Goal: Transaction & Acquisition: Purchase product/service

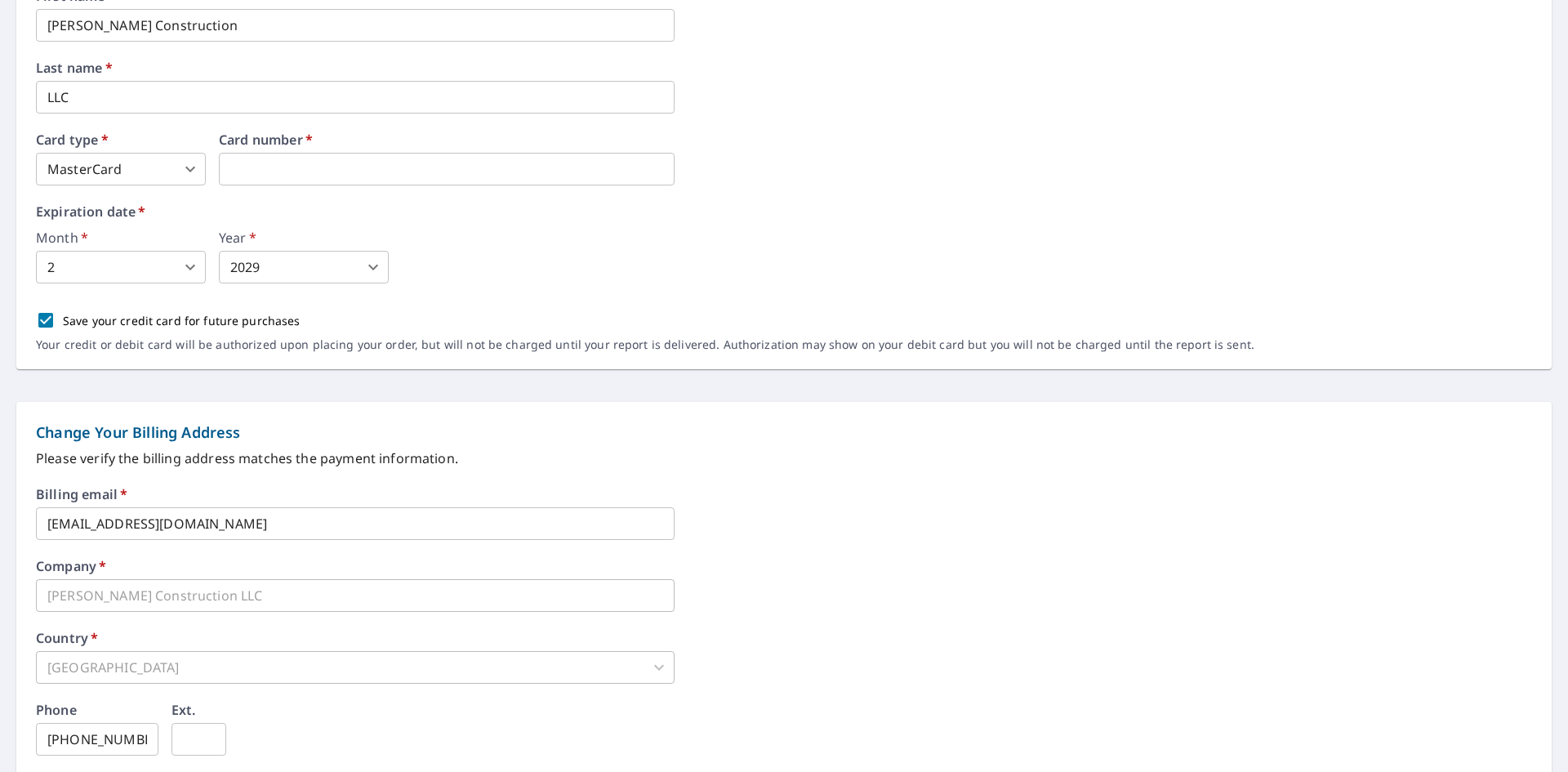
scroll to position [27, 0]
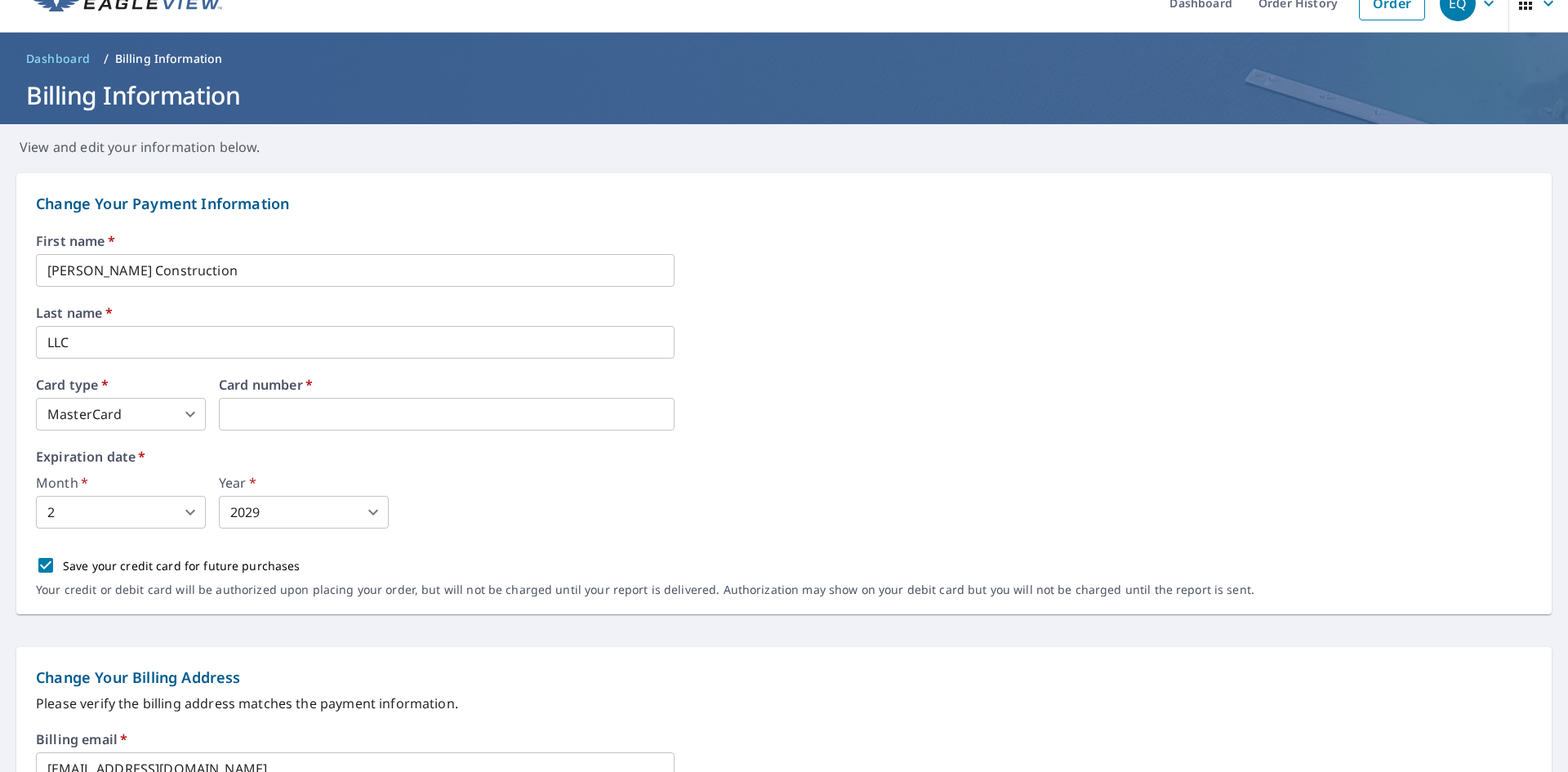
click at [770, 438] on div "First name   * Rubman Construction ​ Last name   * LLC ​ Card type   * MasterCa…" at bounding box center [784, 424] width 1497 height 380
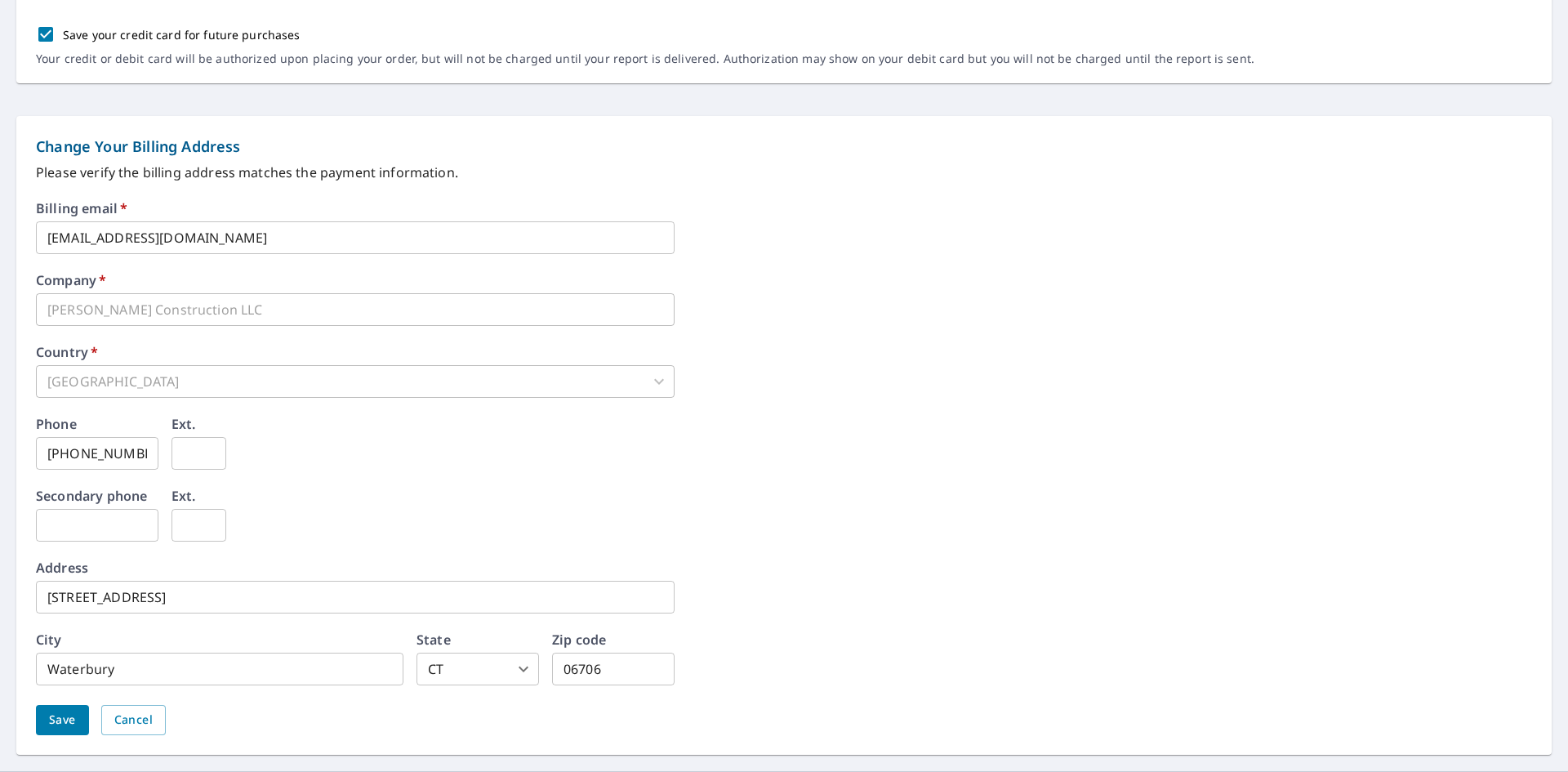
scroll to position [598, 0]
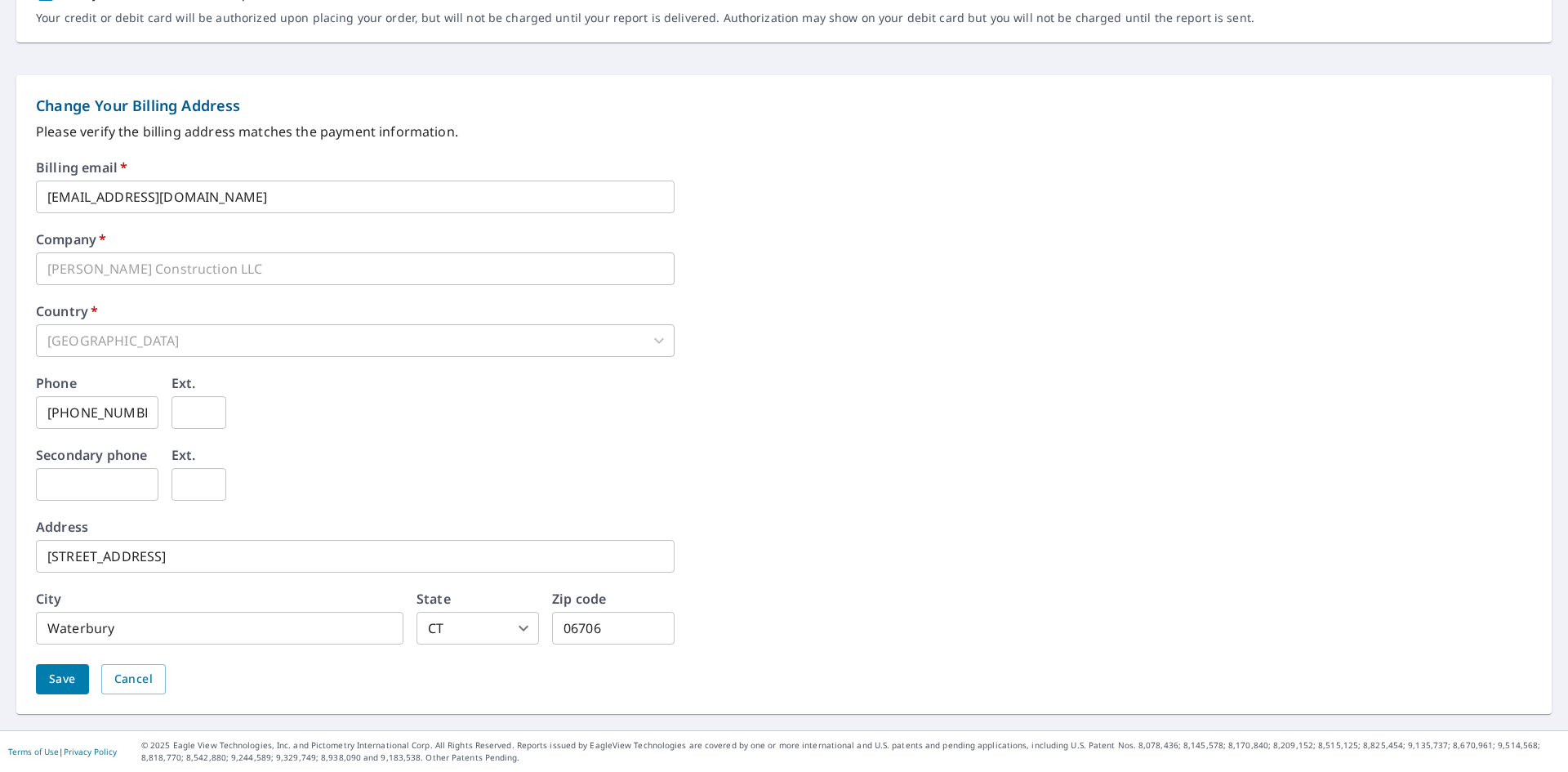
click at [55, 675] on span "Save" at bounding box center [62, 679] width 27 height 21
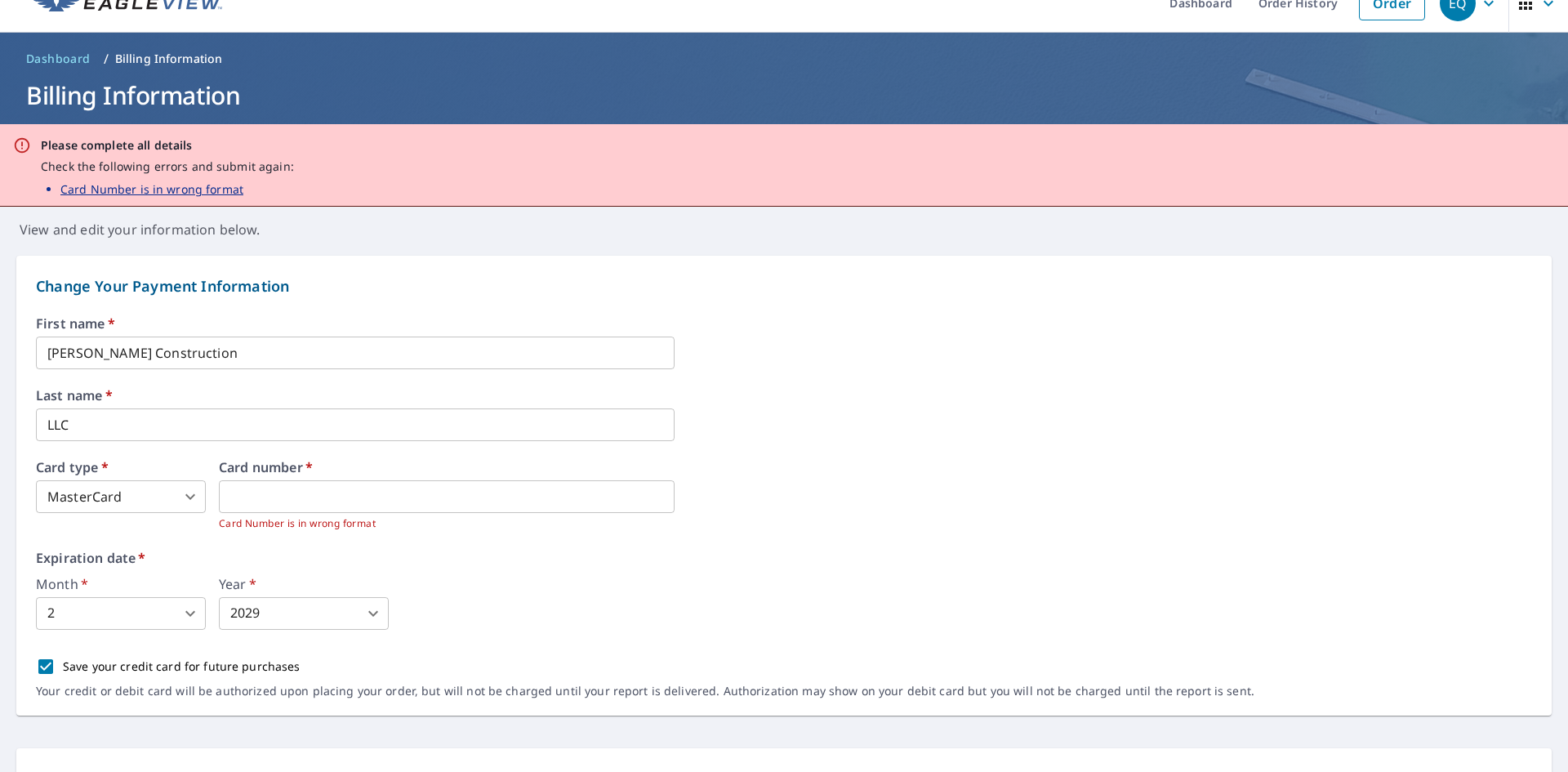
scroll to position [0, 0]
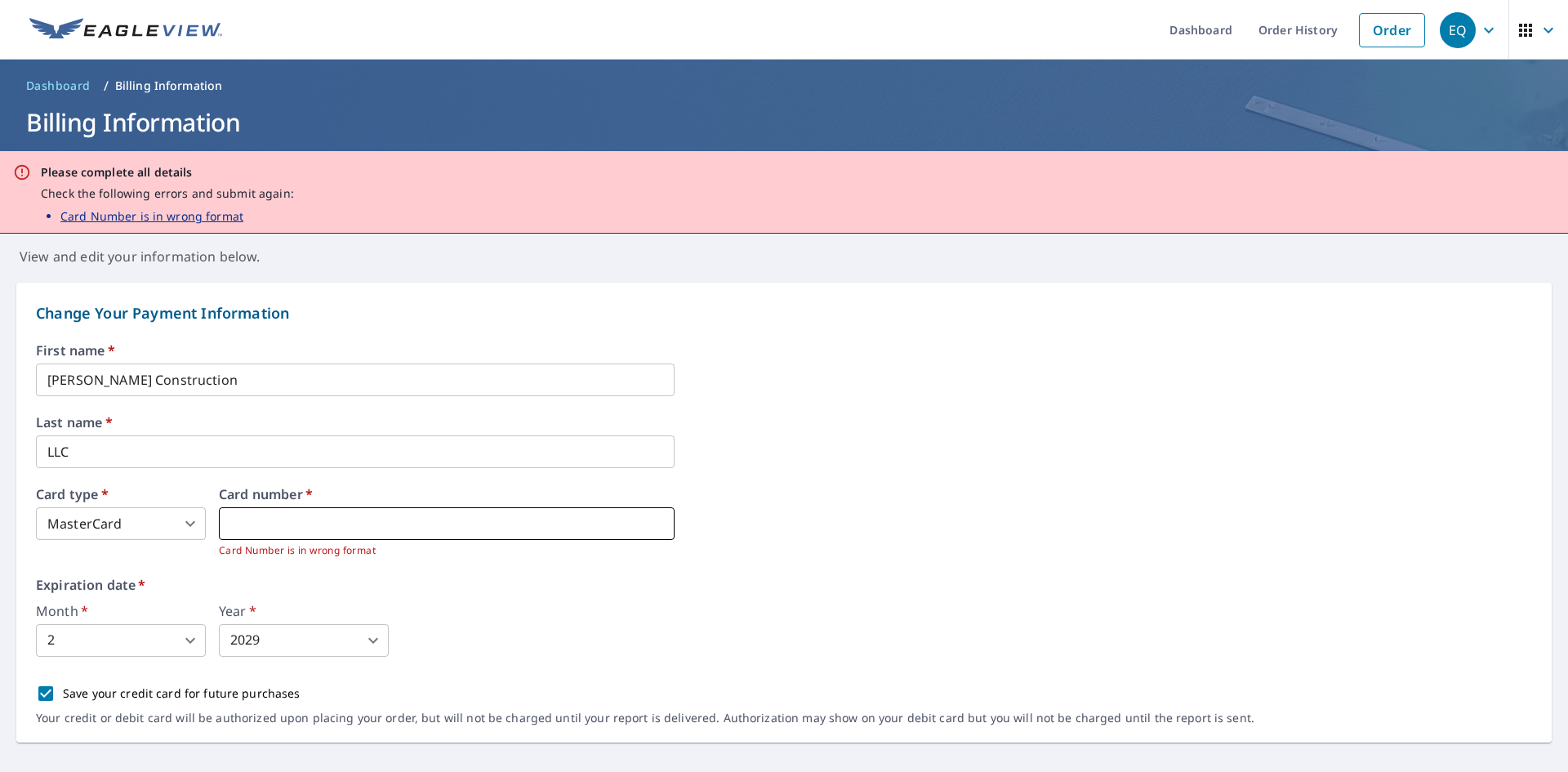
click at [487, 537] on iframe at bounding box center [447, 523] width 456 height 33
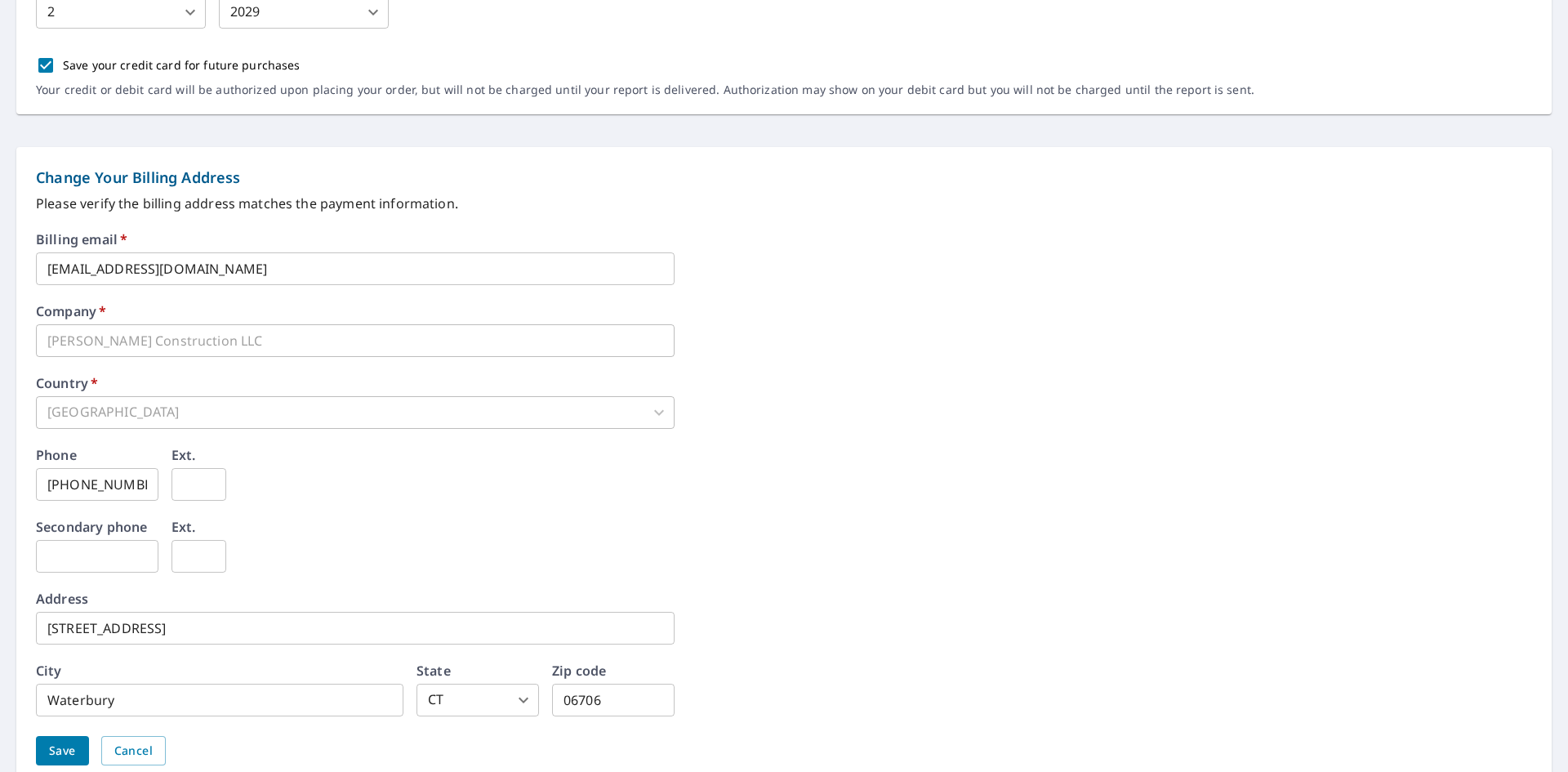
scroll to position [699, 0]
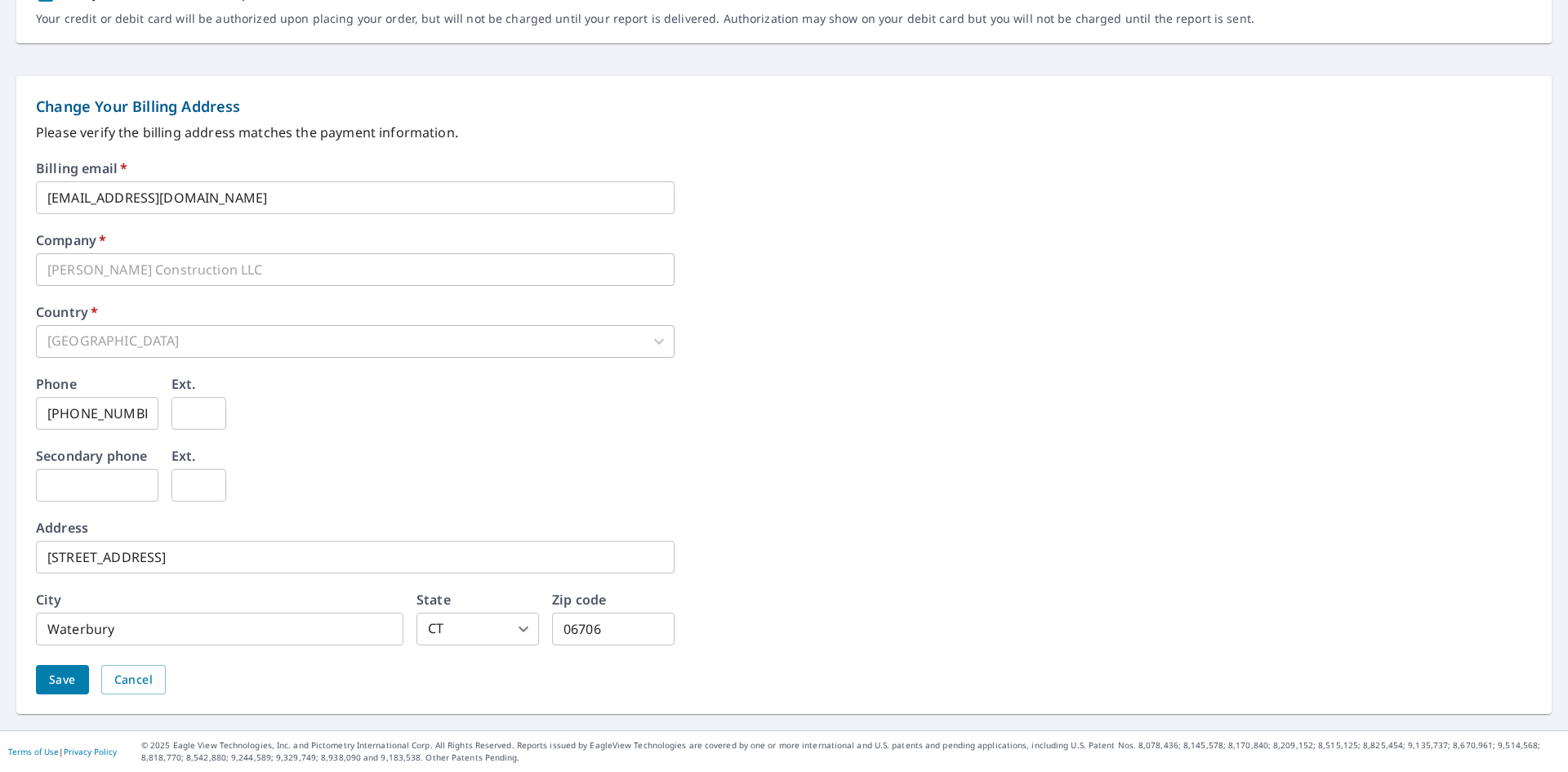
click at [65, 690] on button "Save" at bounding box center [62, 679] width 53 height 30
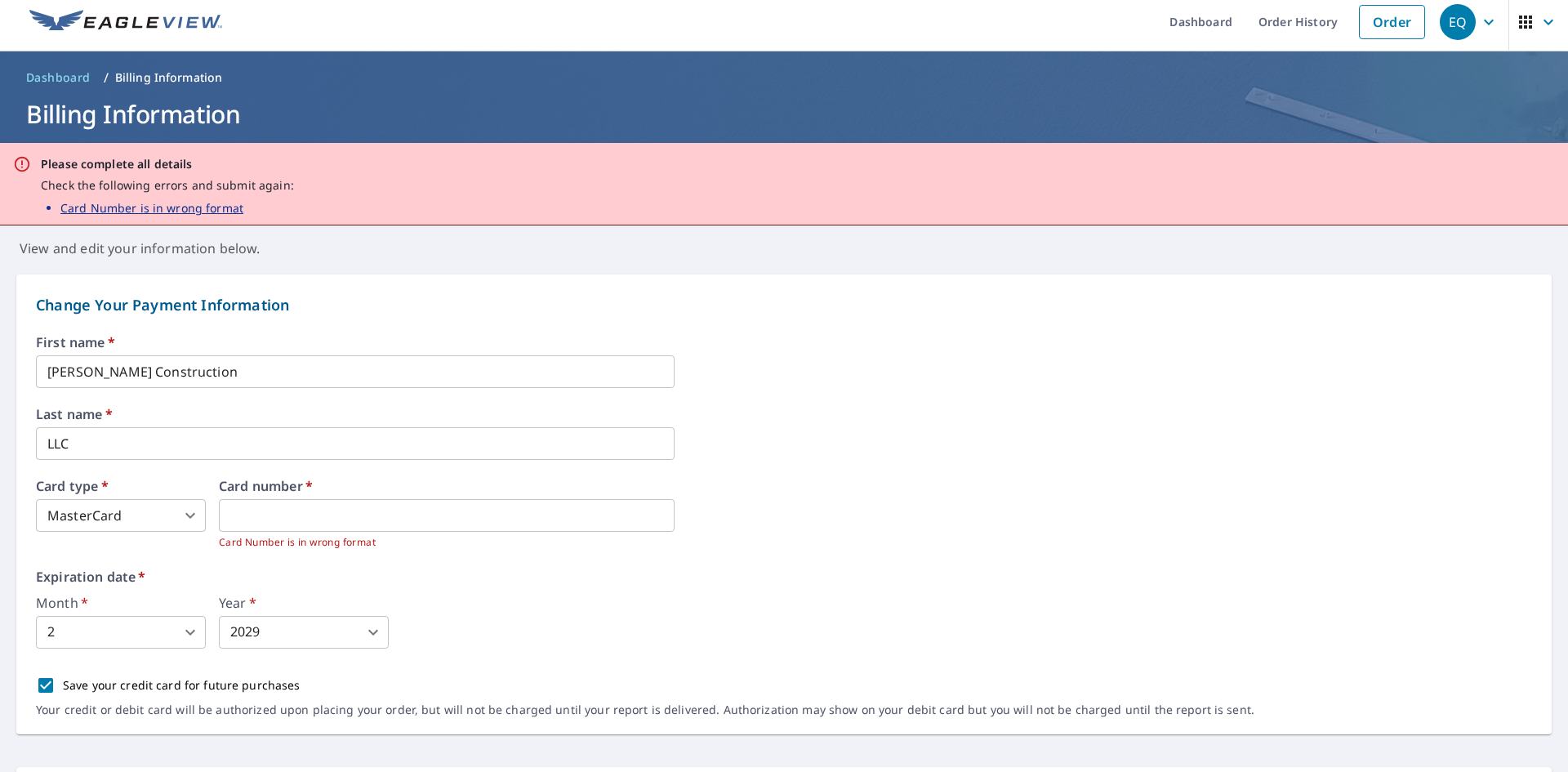
scroll to position [0, 0]
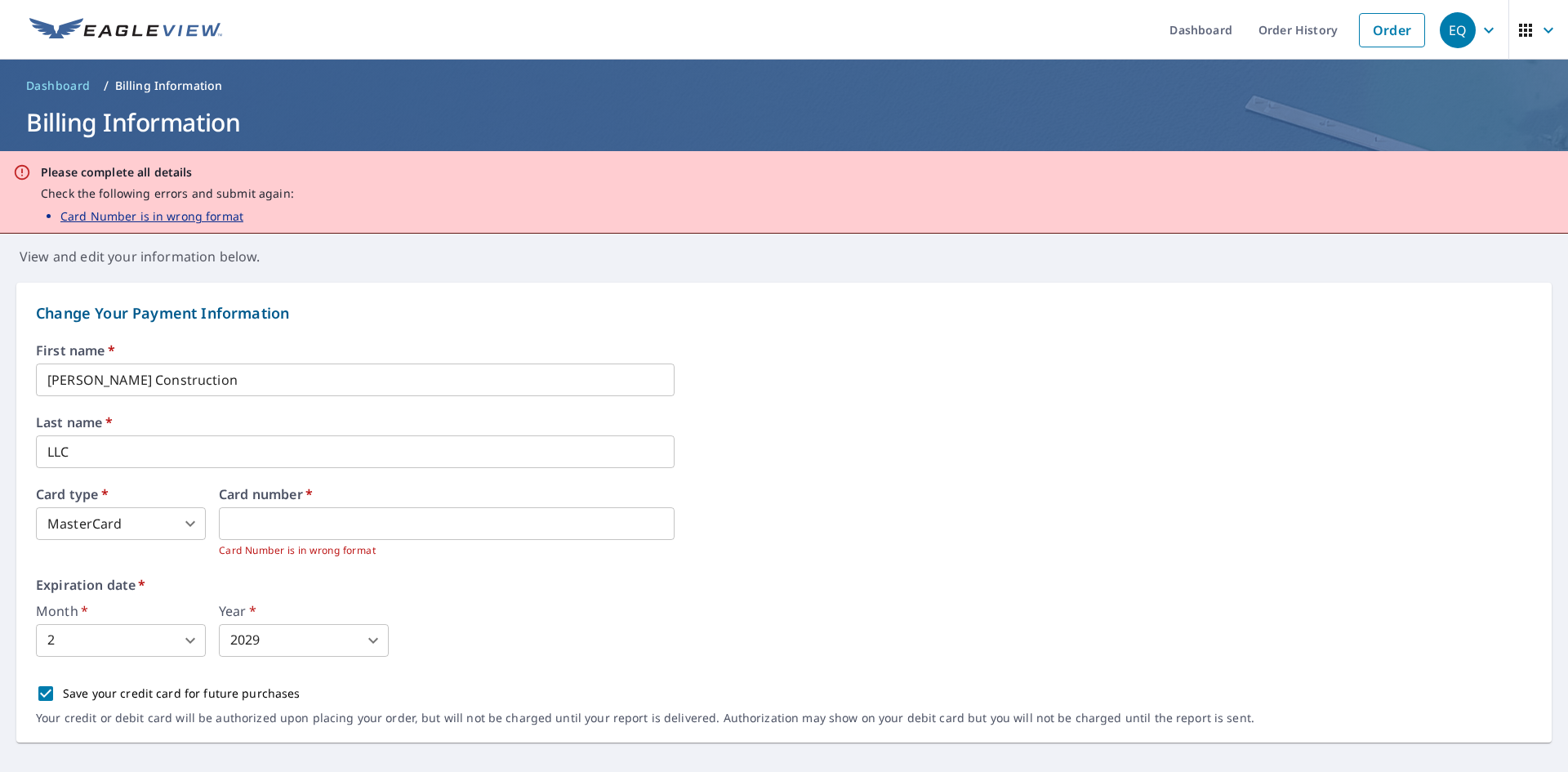
click at [203, 219] on p "Card Number is in wrong format" at bounding box center [152, 215] width 183 height 17
type input "2"
click at [427, 568] on div "First name   * Rubman Construction ​ Last name   * LLC ​ Card type   * Visa 2 ​…" at bounding box center [784, 542] width 1497 height 399
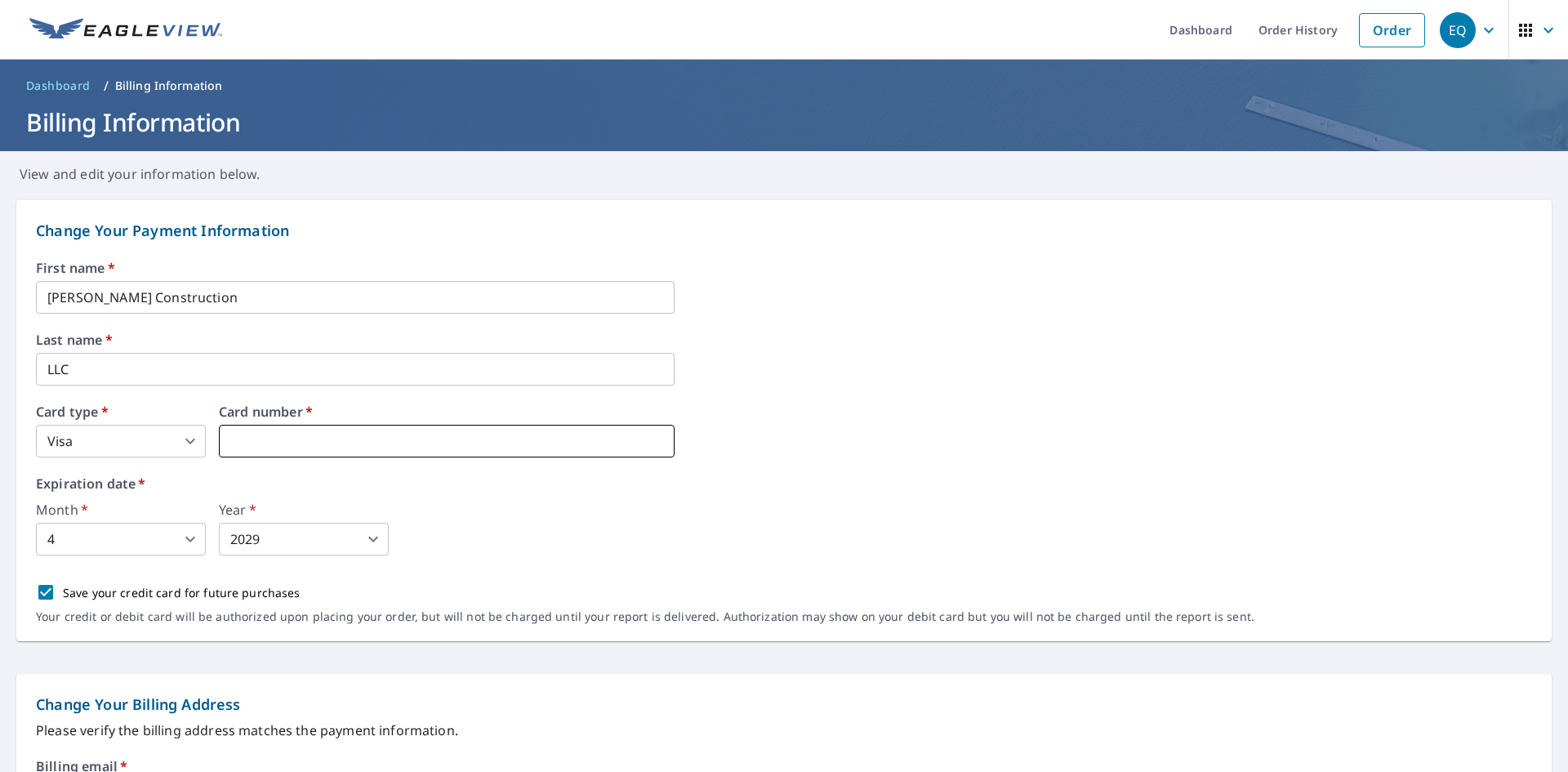
type input "3"
click at [136, 532] on body "EQ EQ Dashboard Order History Order EQ Dashboard / Billing Information Billing …" at bounding box center [784, 386] width 1568 height 772
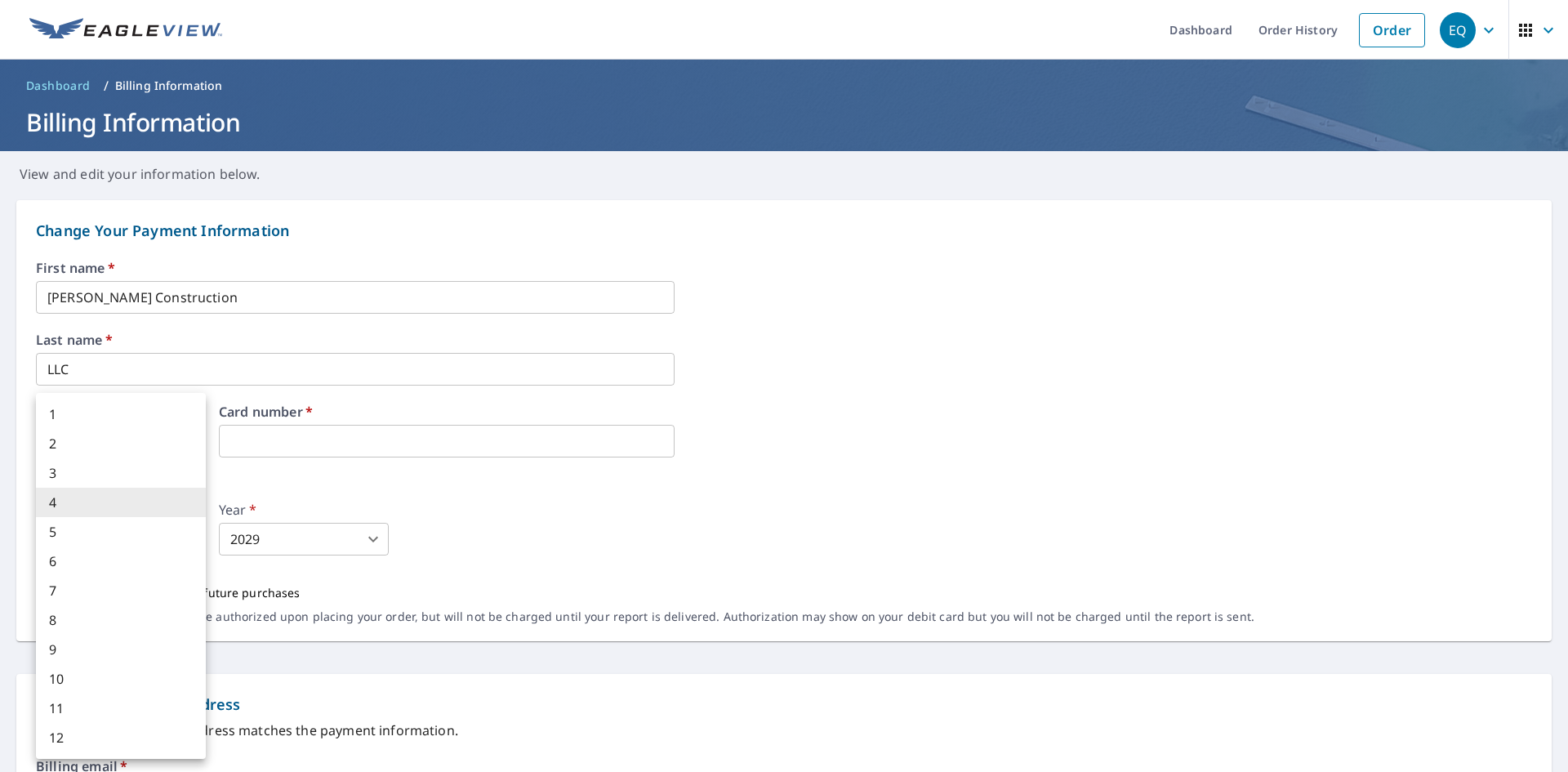
click at [115, 457] on li "2" at bounding box center [121, 443] width 170 height 30
type input "2"
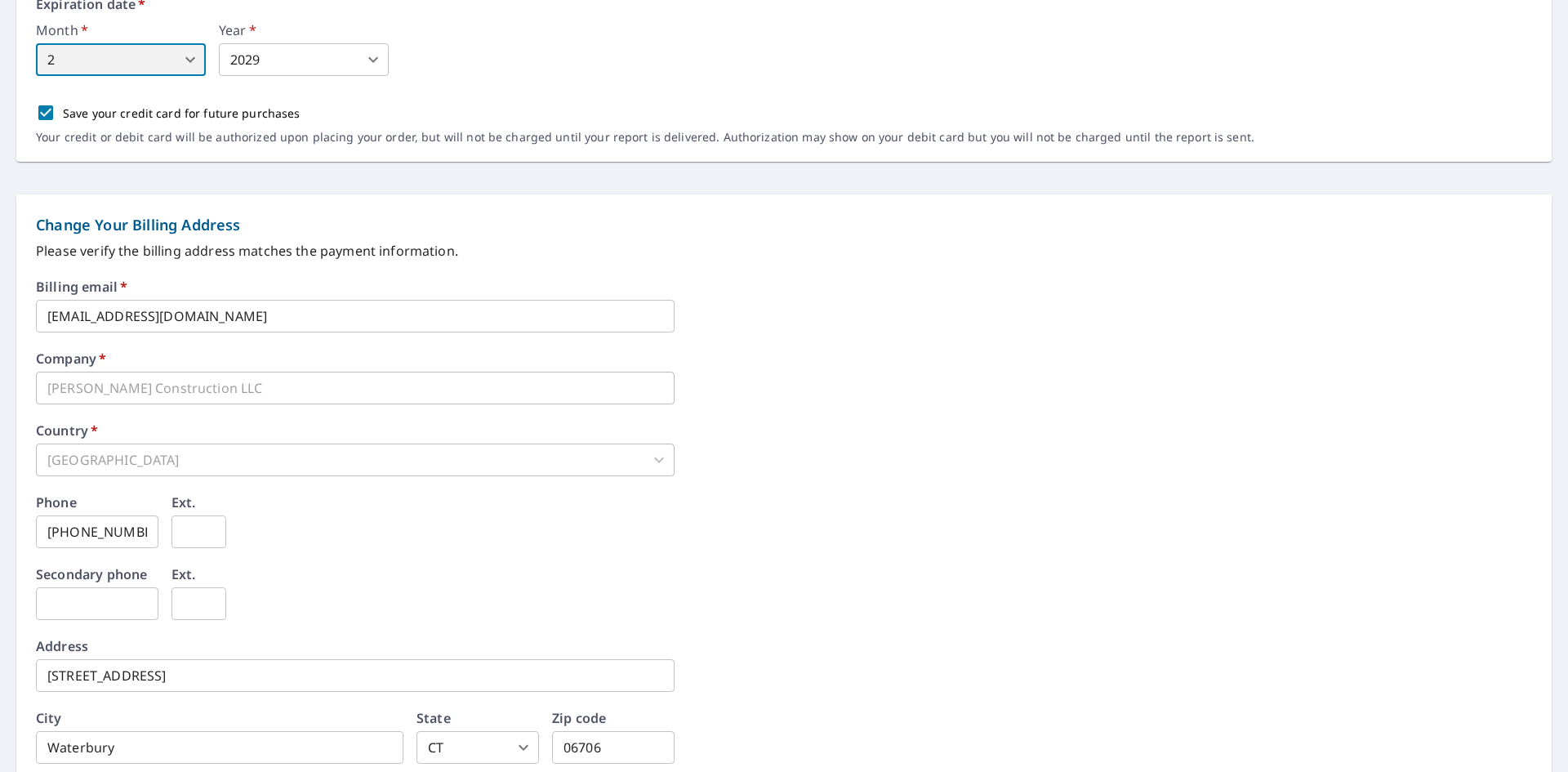
scroll to position [598, 0]
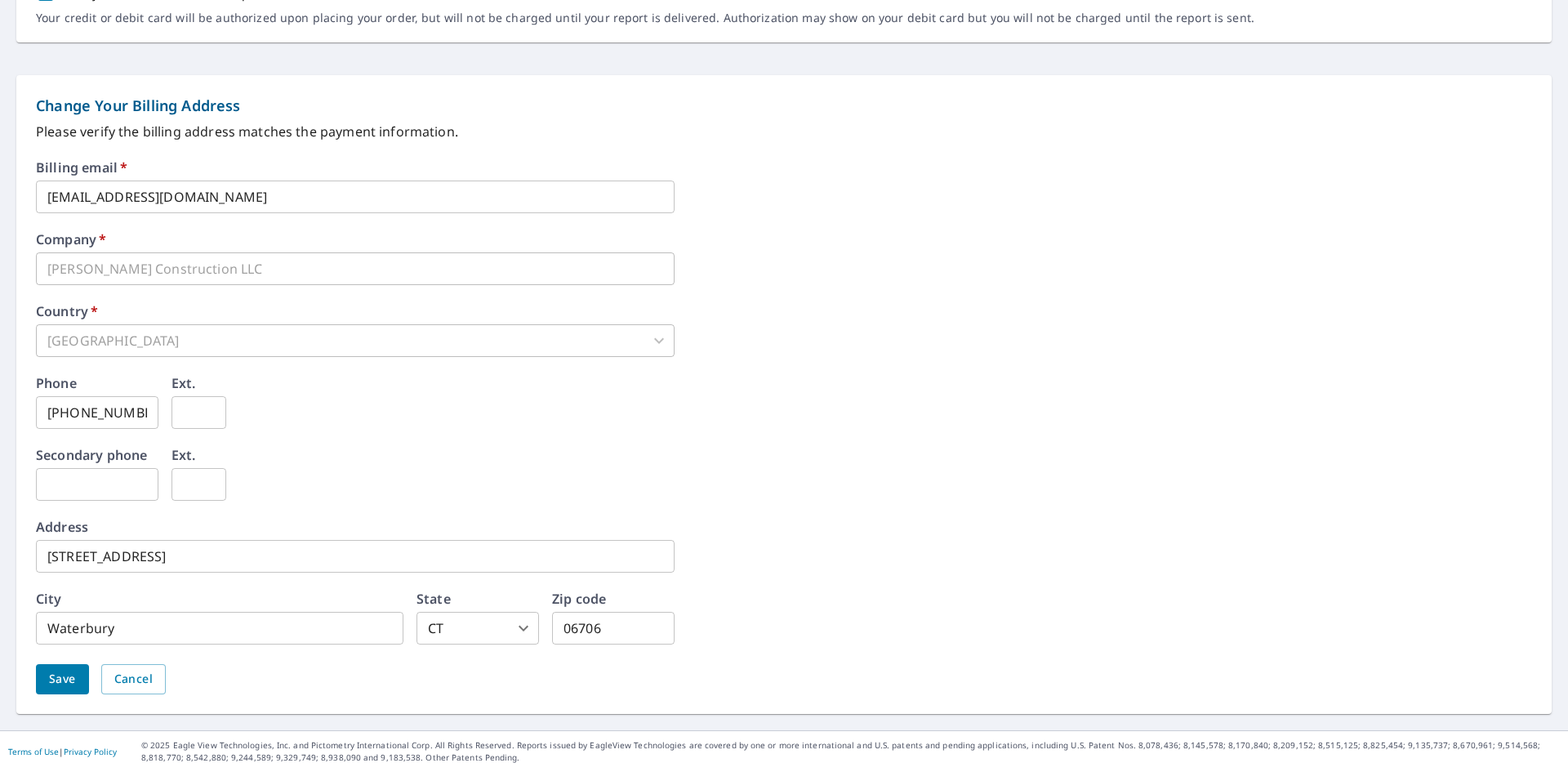
click at [67, 669] on span "Save" at bounding box center [62, 679] width 27 height 21
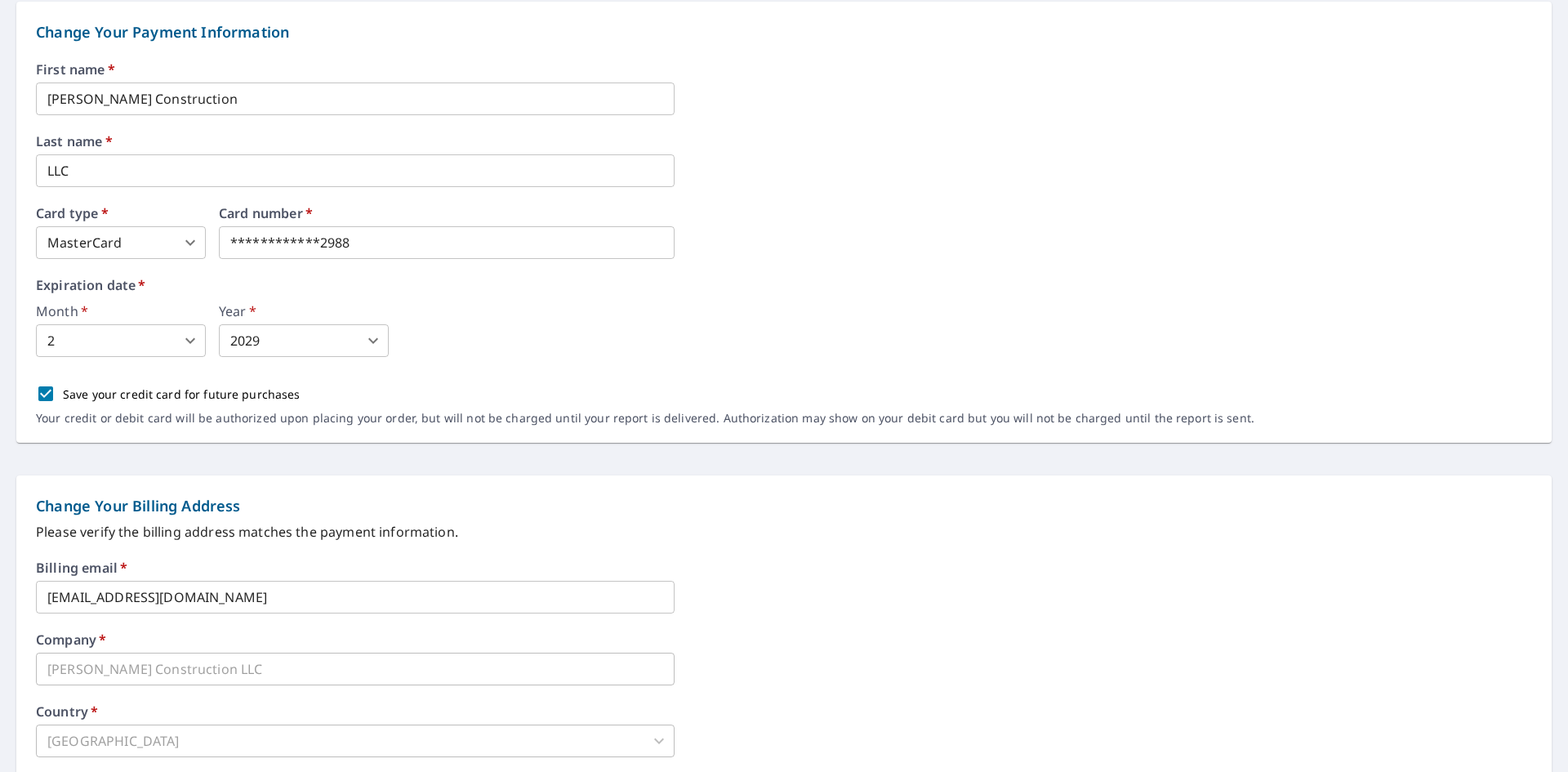
scroll to position [0, 0]
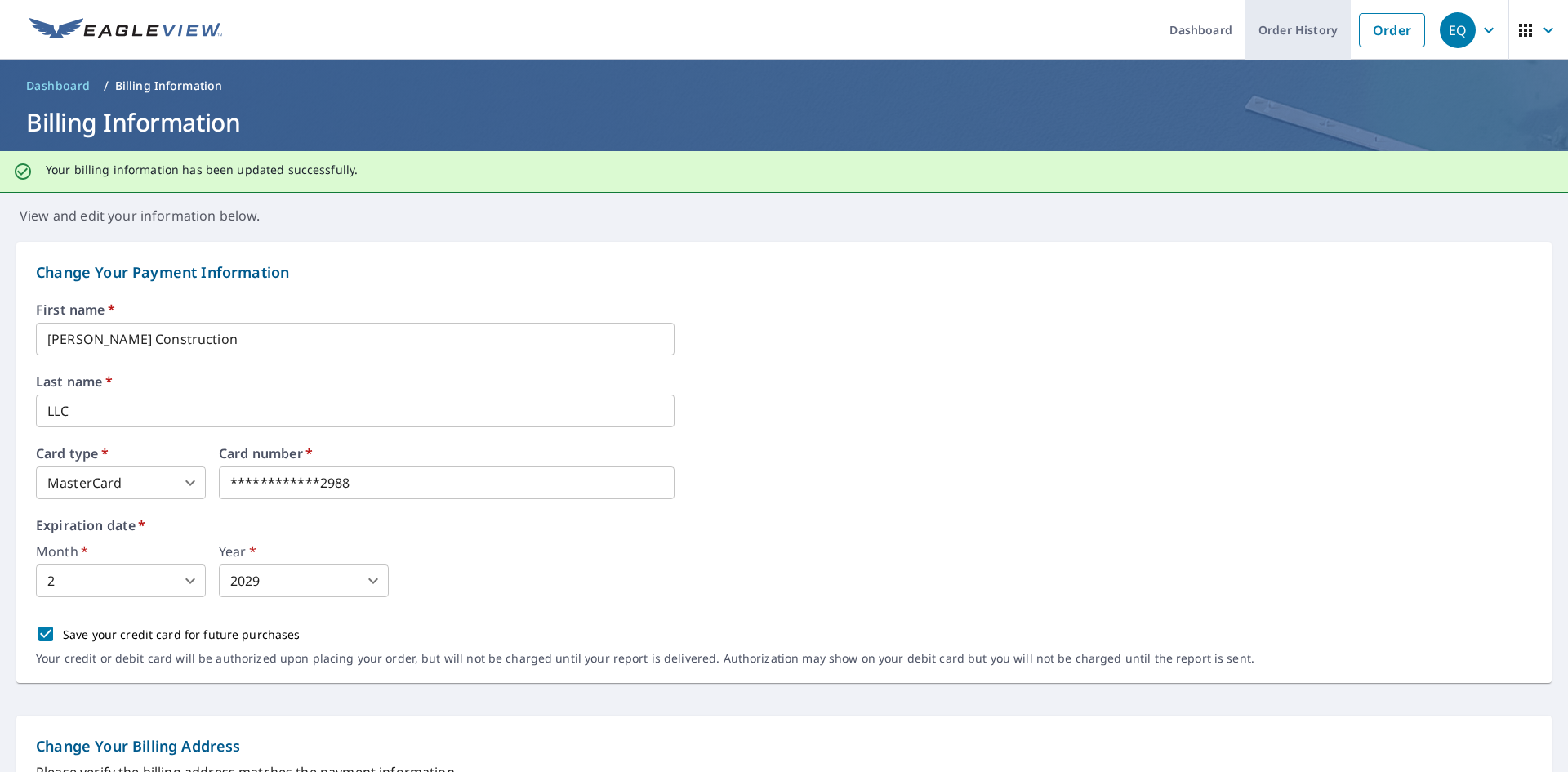
click at [1306, 39] on link "Order History" at bounding box center [1299, 30] width 106 height 60
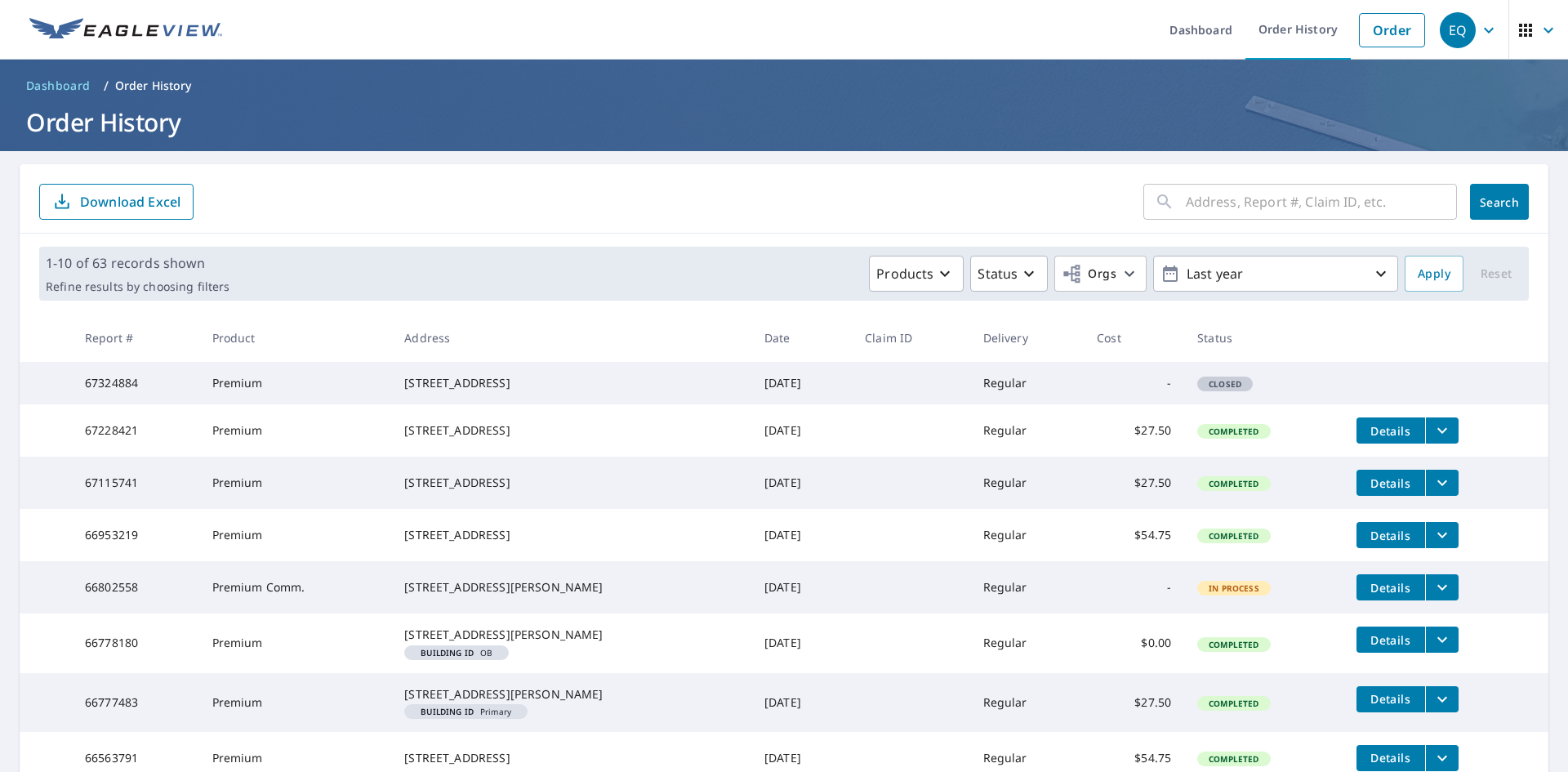
click at [1114, 399] on td "-" at bounding box center [1134, 382] width 100 height 42
click at [1199, 390] on span "Closed" at bounding box center [1225, 383] width 52 height 12
click at [1208, 390] on span "Closed" at bounding box center [1225, 383] width 52 height 12
click at [936, 396] on td at bounding box center [911, 382] width 118 height 42
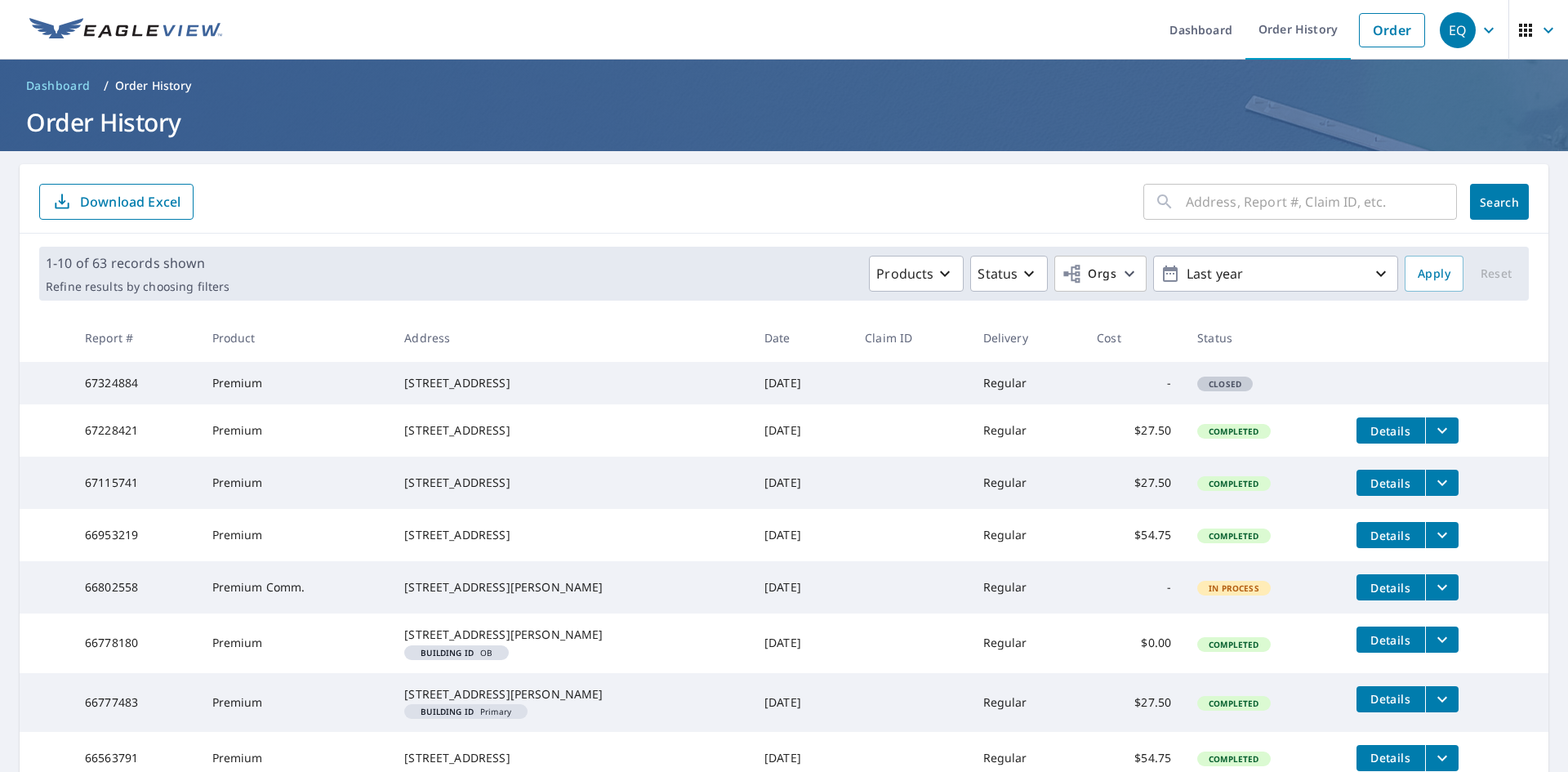
drag, startPoint x: 134, startPoint y: 403, endPoint x: 182, endPoint y: 401, distance: 48.0
click at [145, 403] on td "67324884" at bounding box center [135, 382] width 128 height 42
click at [1444, 402] on tr "67324884 Premium [STREET_ADDRESS] [DATE] Regular - Closed" at bounding box center [784, 382] width 1529 height 42
click at [537, 391] on div "[STREET_ADDRESS]" at bounding box center [571, 383] width 334 height 16
click at [477, 391] on div "[STREET_ADDRESS]" at bounding box center [571, 383] width 334 height 16
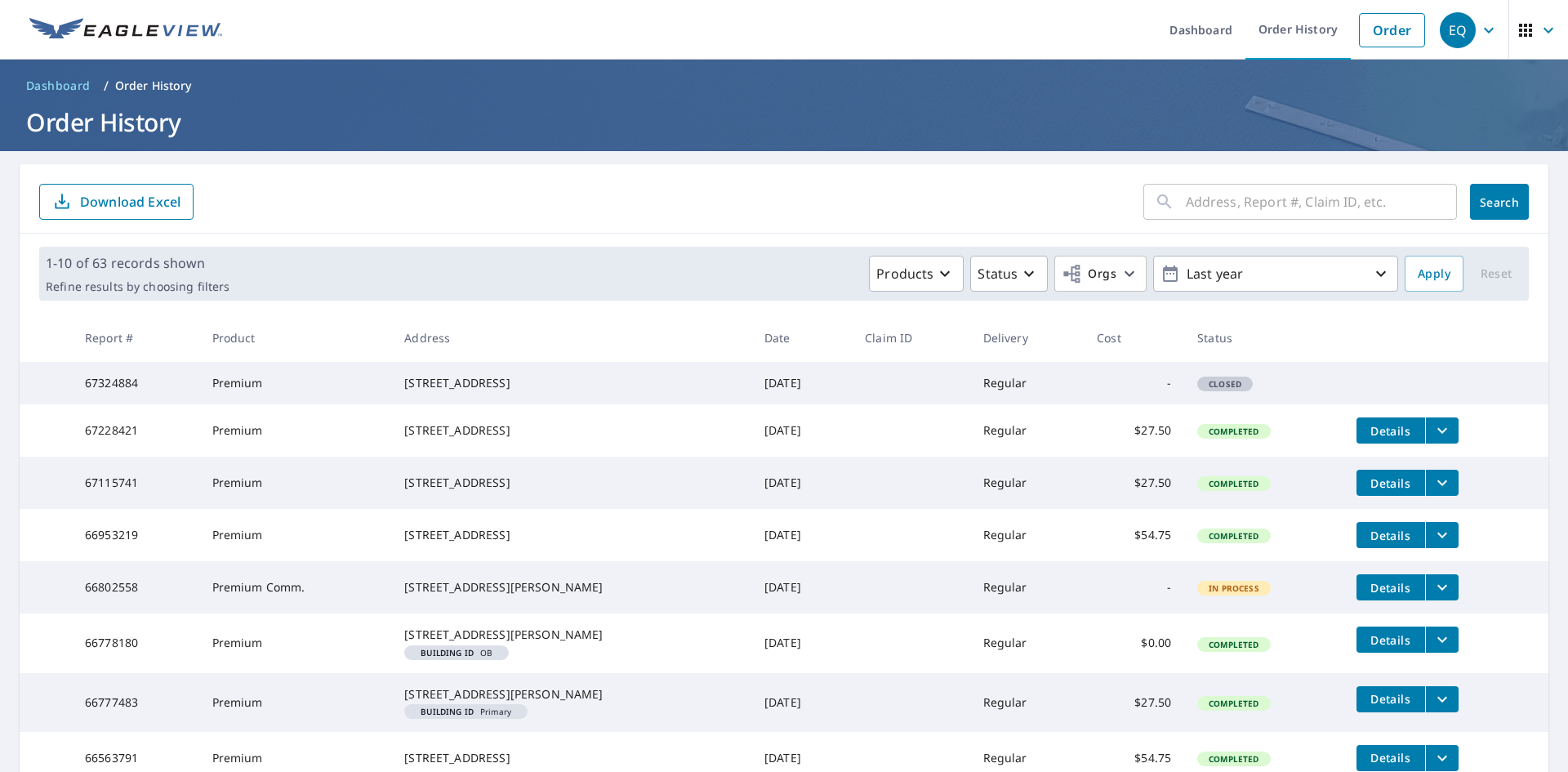
click at [274, 401] on td "Premium" at bounding box center [295, 382] width 193 height 42
click at [1214, 390] on span "Closed" at bounding box center [1225, 383] width 52 height 12
click at [1411, 397] on tr "67324884 Premium [STREET_ADDRESS] [DATE] Regular - Closed" at bounding box center [784, 382] width 1529 height 42
click at [1181, 33] on link "Dashboard" at bounding box center [1201, 30] width 89 height 60
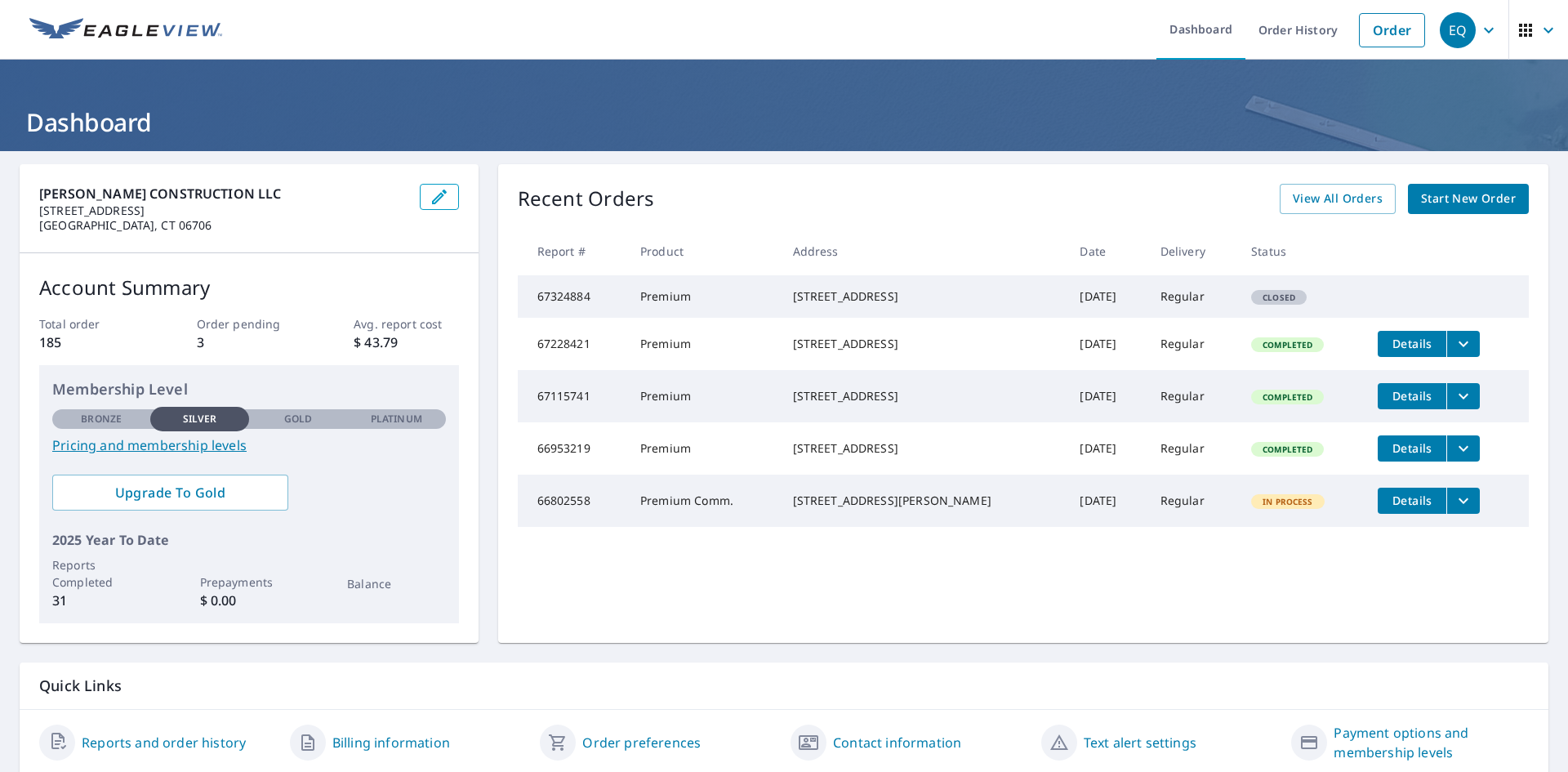
click at [1291, 306] on td "Closed" at bounding box center [1302, 296] width 127 height 42
click at [1300, 24] on link "Order History" at bounding box center [1299, 30] width 106 height 60
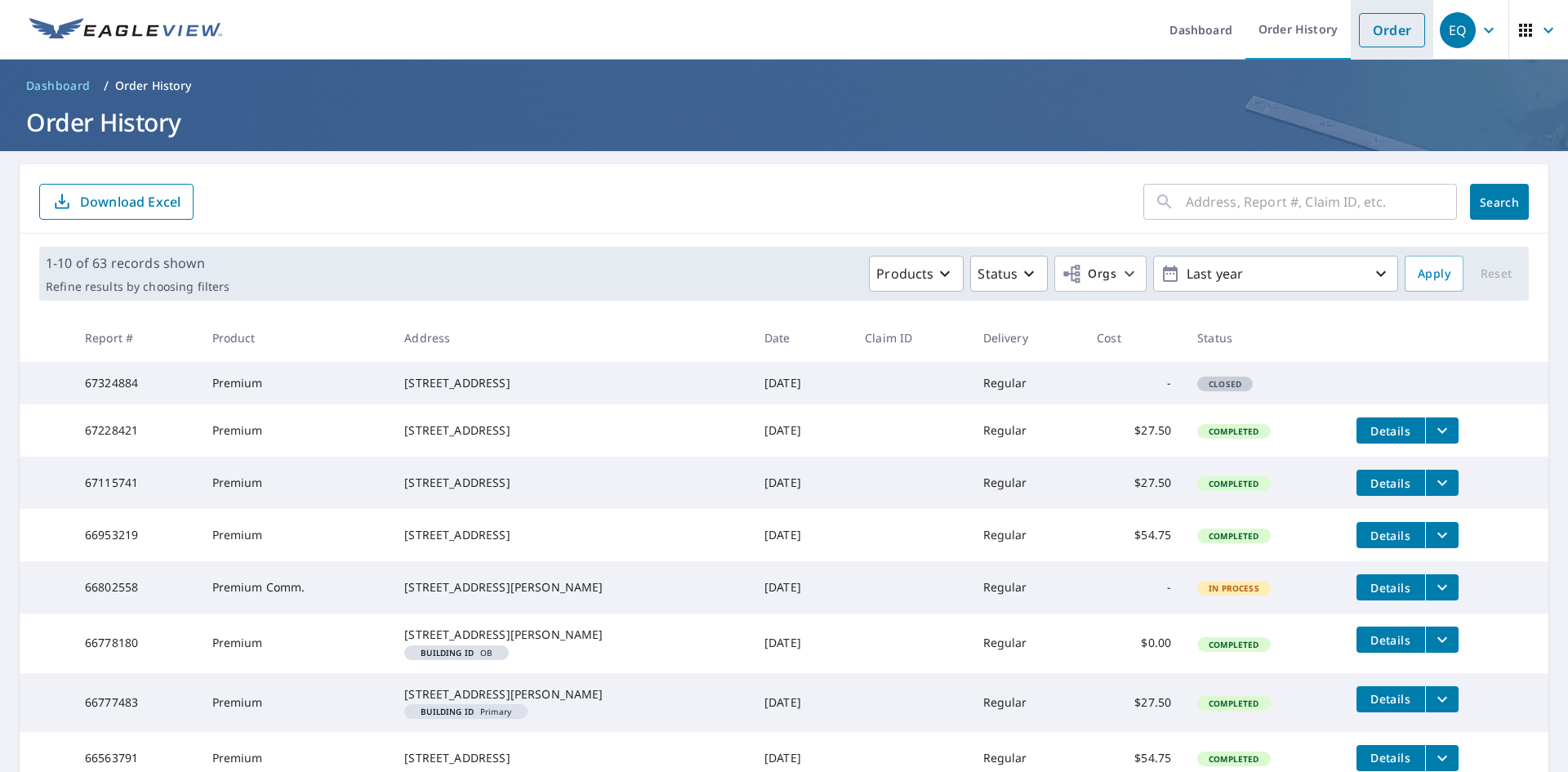
click at [1366, 29] on link "Order" at bounding box center [1392, 30] width 66 height 34
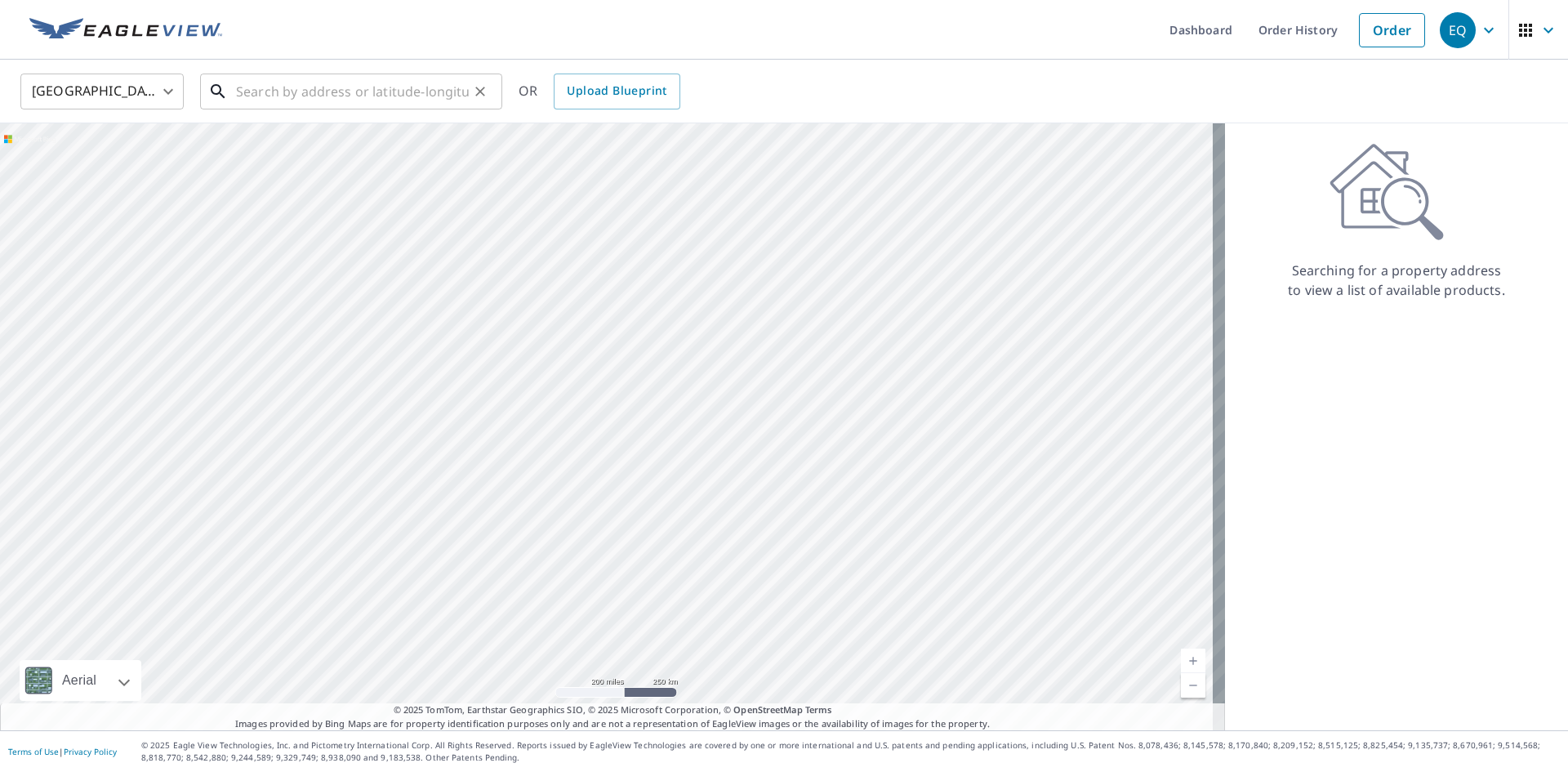
click at [271, 92] on input "text" at bounding box center [352, 91] width 232 height 46
click at [361, 98] on input "text" at bounding box center [352, 91] width 232 height 46
click at [298, 95] on input "text" at bounding box center [352, 91] width 232 height 46
click at [342, 106] on input "text" at bounding box center [352, 91] width 232 height 46
click at [342, 99] on input "text" at bounding box center [352, 91] width 232 height 46
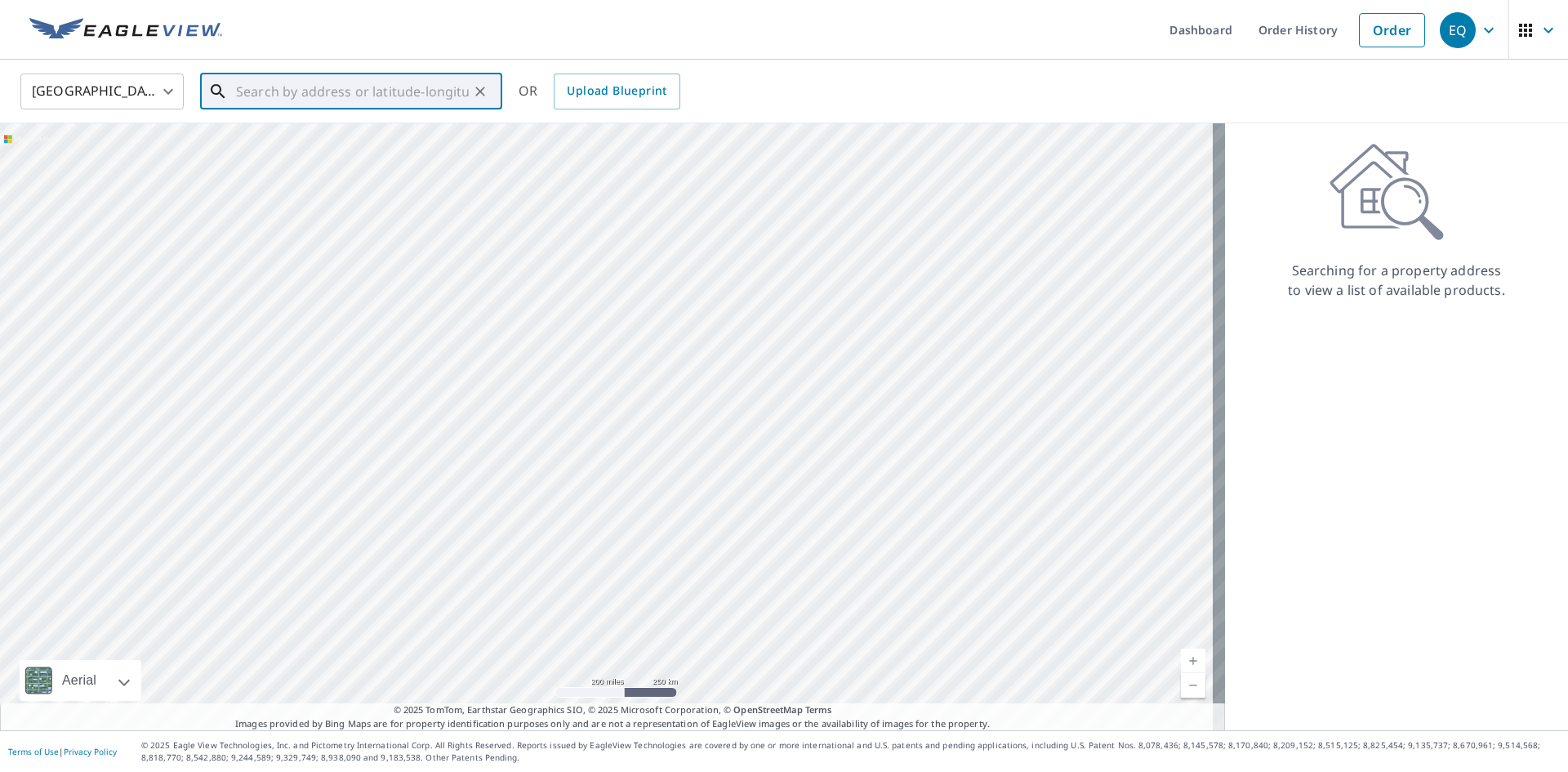
paste input "[STREET_ADDRESS][US_STATE]"
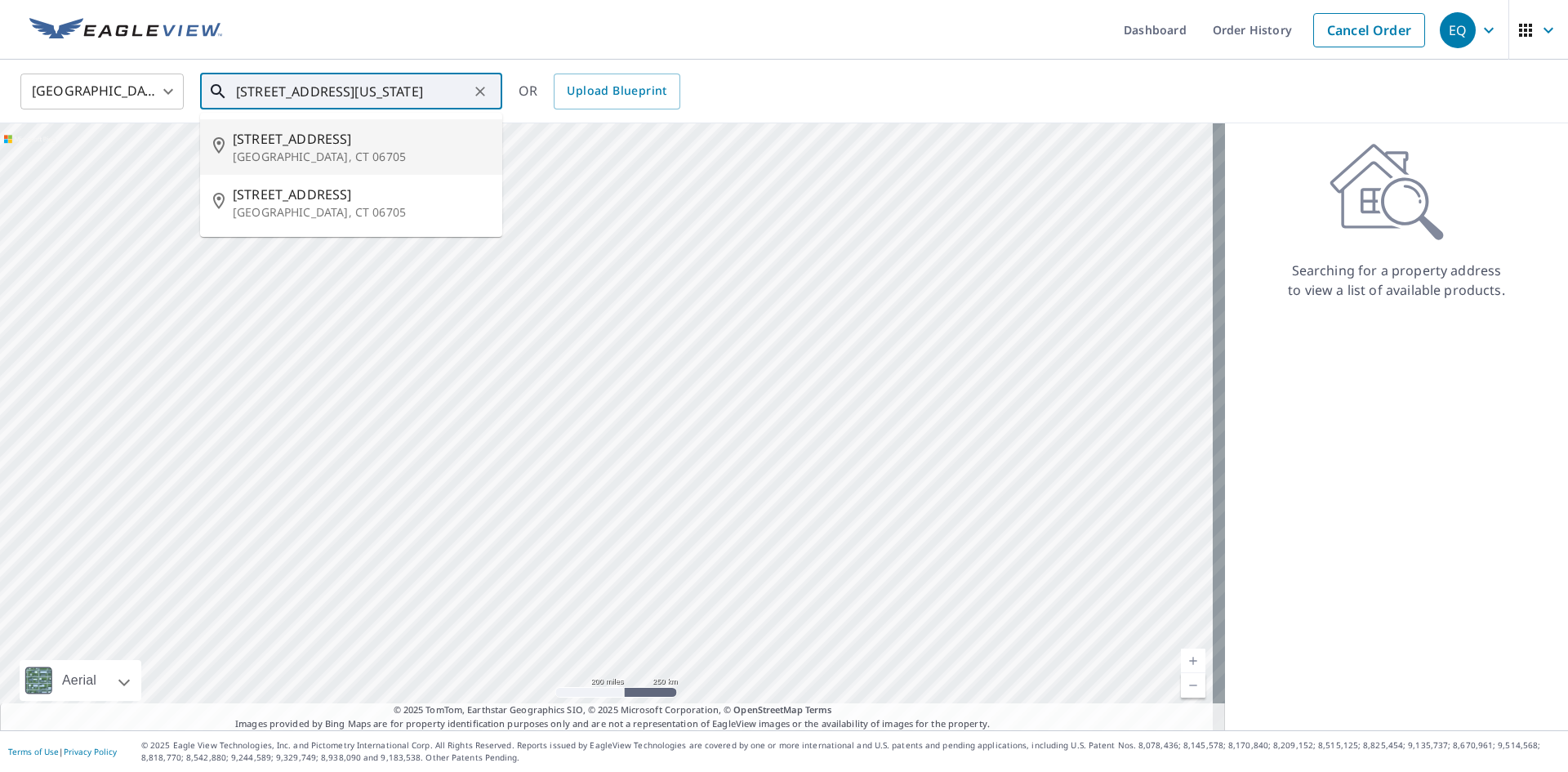
click at [331, 140] on span "[STREET_ADDRESS]" at bounding box center [361, 139] width 257 height 20
type input "[STREET_ADDRESS]"
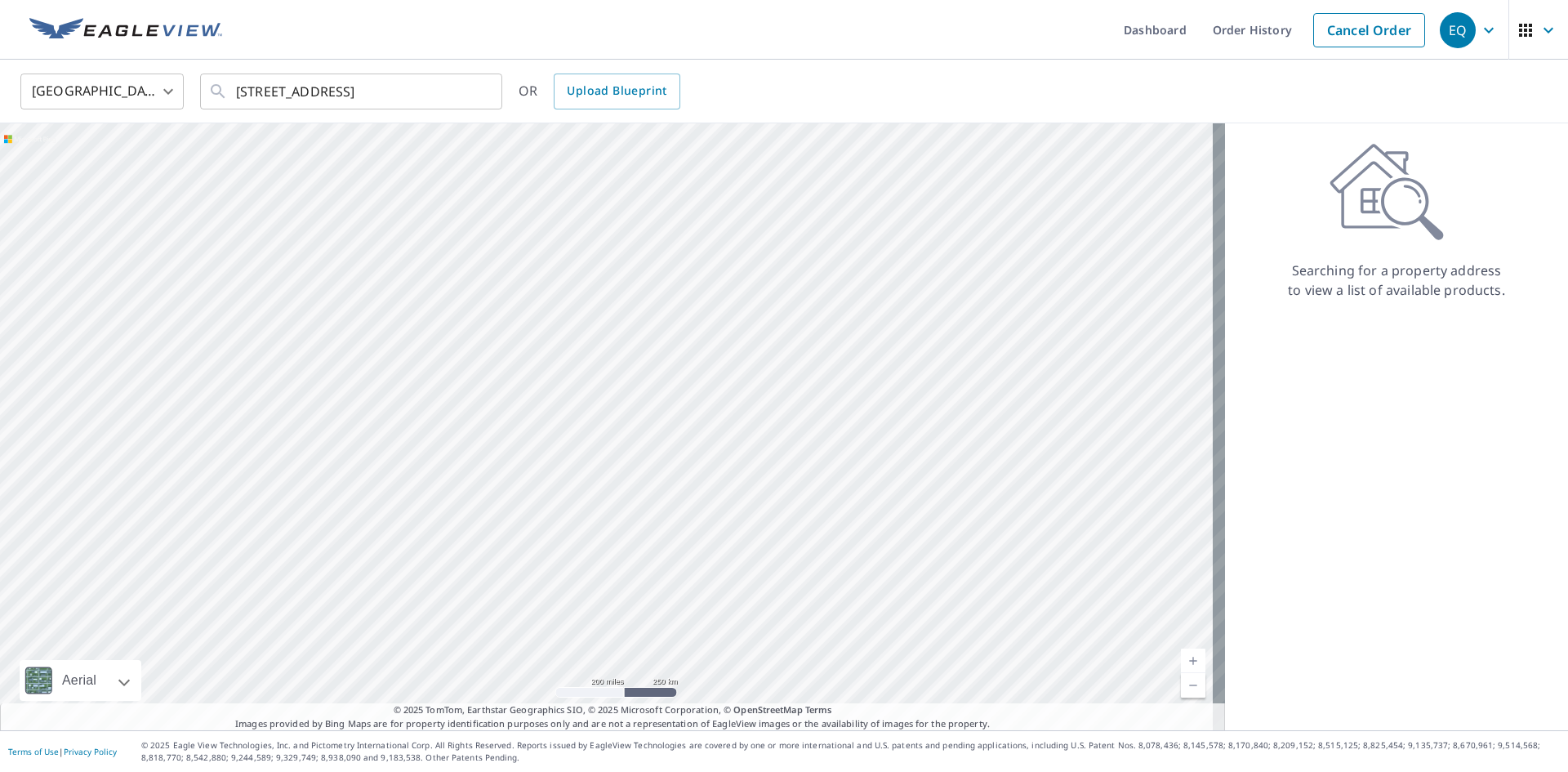
scroll to position [0, 0]
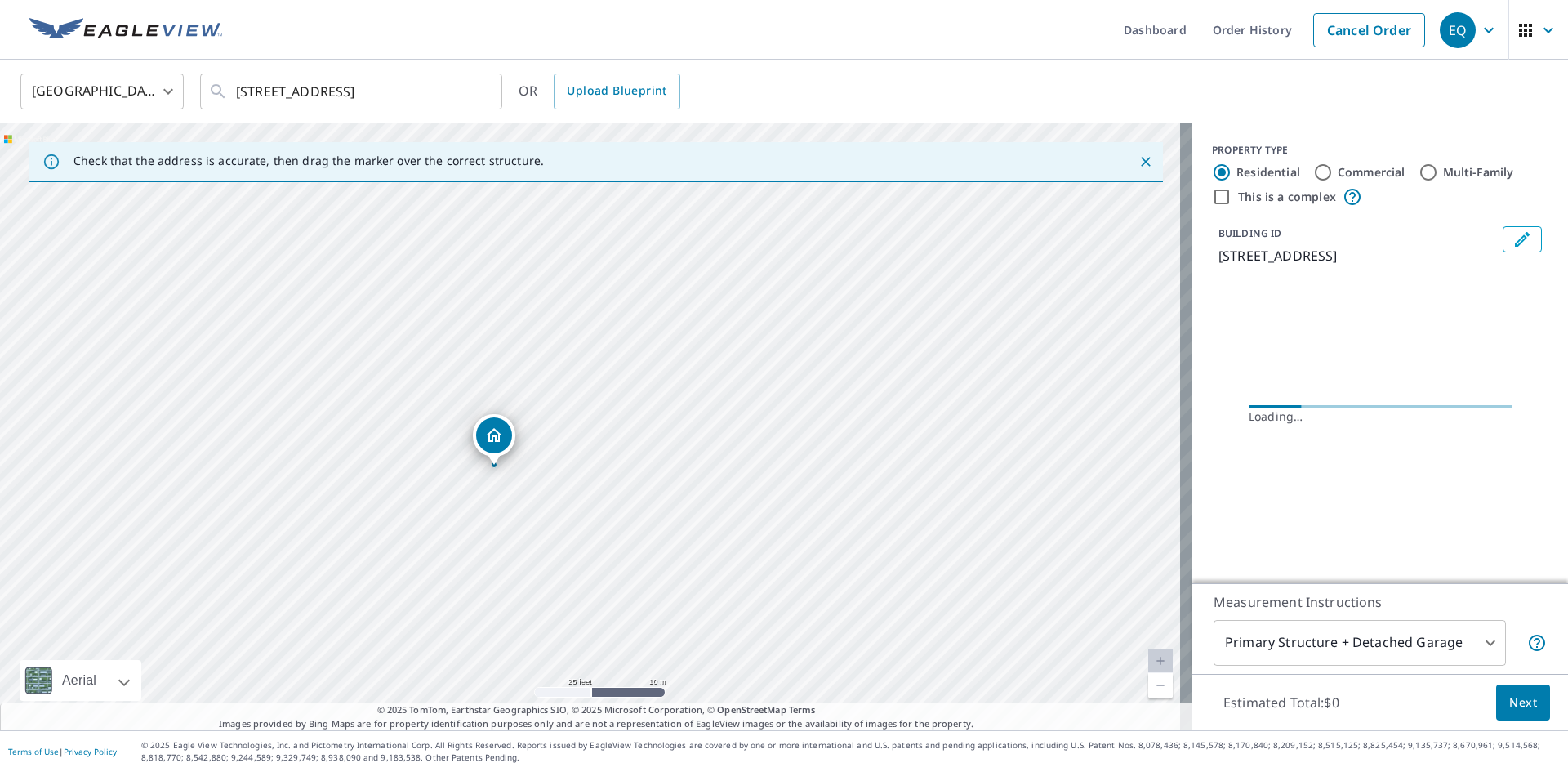
drag, startPoint x: 613, startPoint y: 342, endPoint x: 620, endPoint y: 325, distance: 18.4
click at [620, 325] on div "[STREET_ADDRESS]" at bounding box center [596, 426] width 1193 height 607
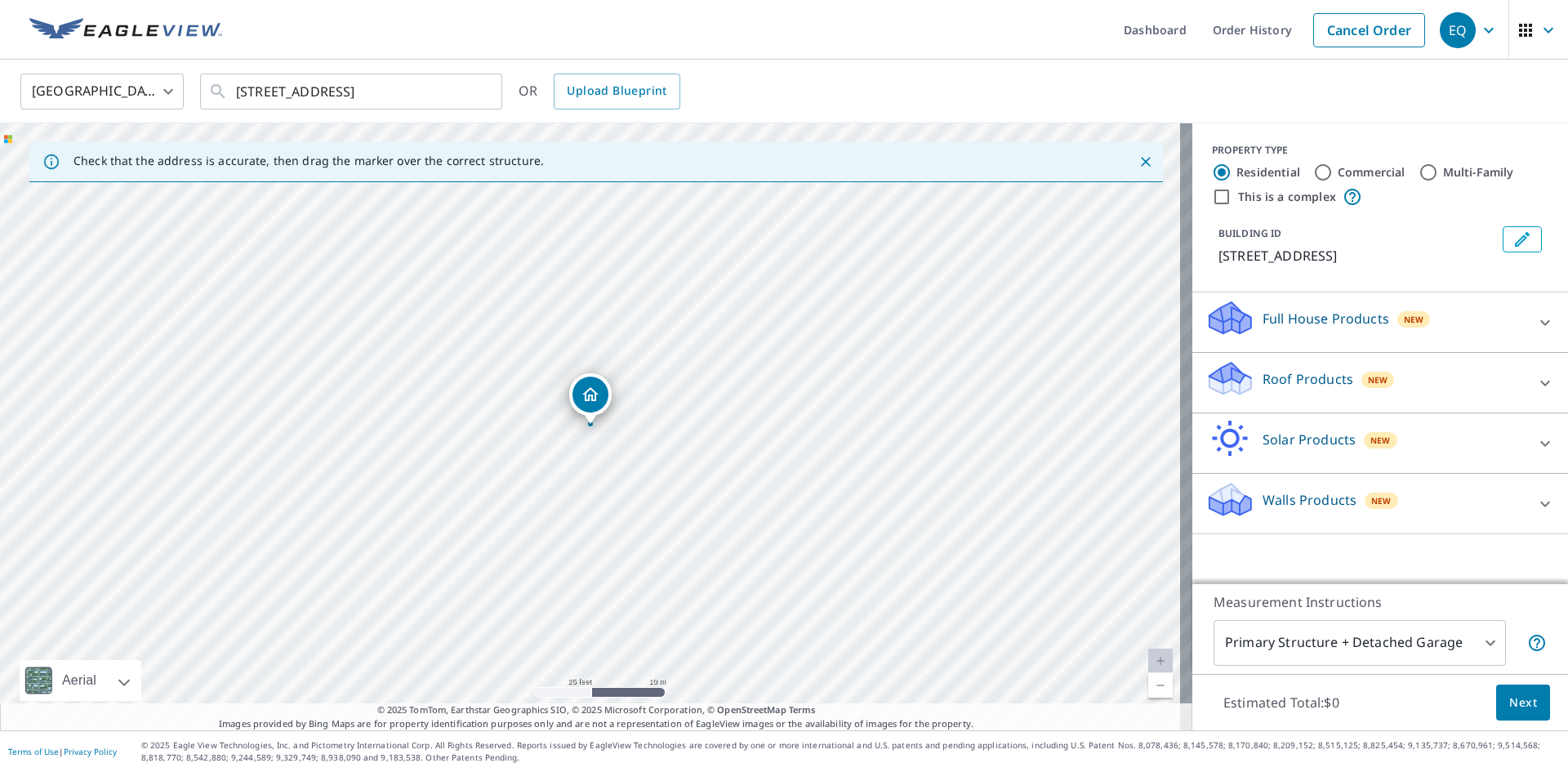
click at [1440, 376] on div "Roof Products New" at bounding box center [1365, 381] width 320 height 46
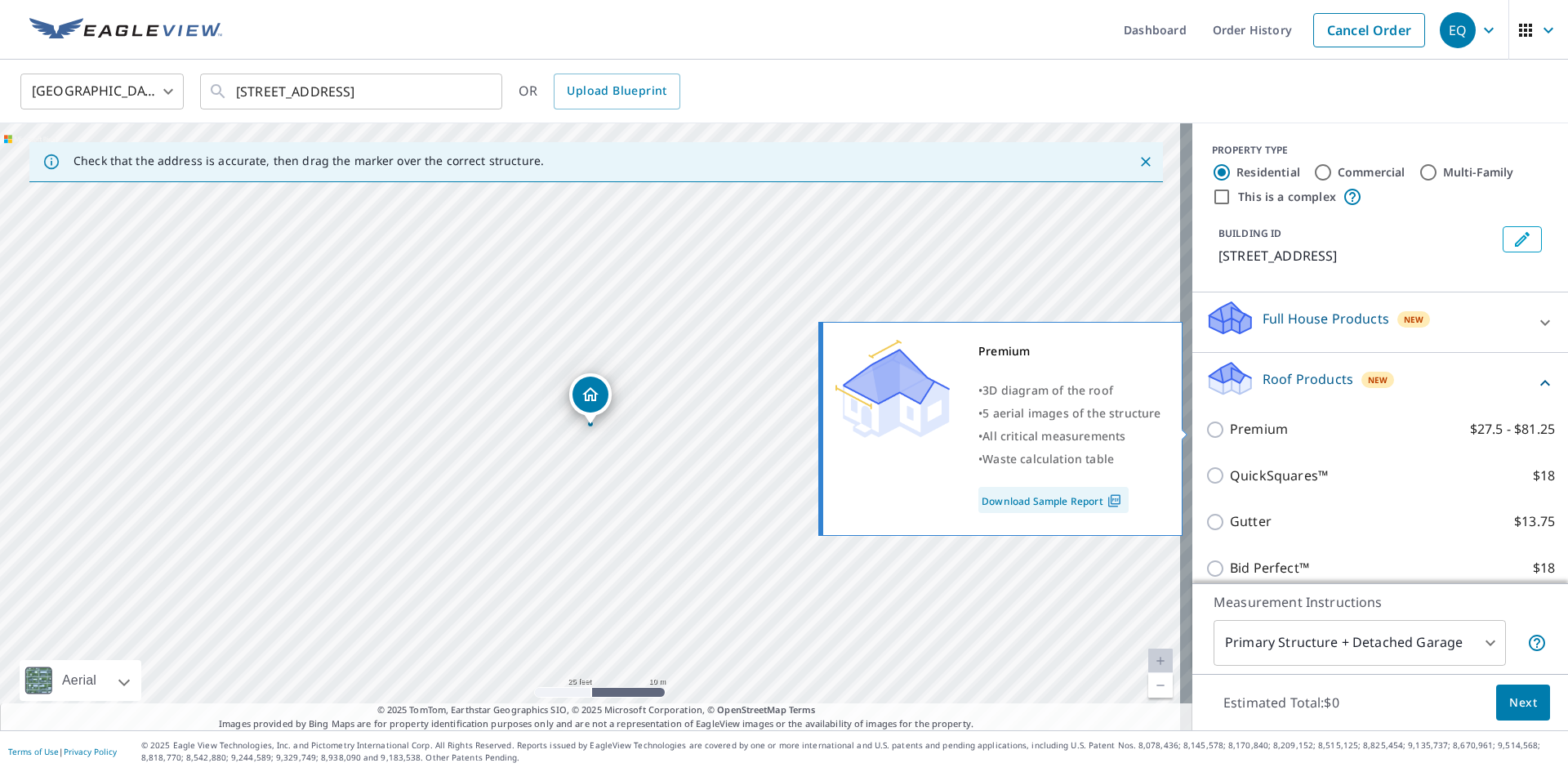
click at [1340, 435] on label "Premium $27.5 - $81.25" at bounding box center [1393, 428] width 326 height 21
click at [1230, 435] on input "Premium $27.5 - $81.25" at bounding box center [1217, 429] width 24 height 20
checkbox input "true"
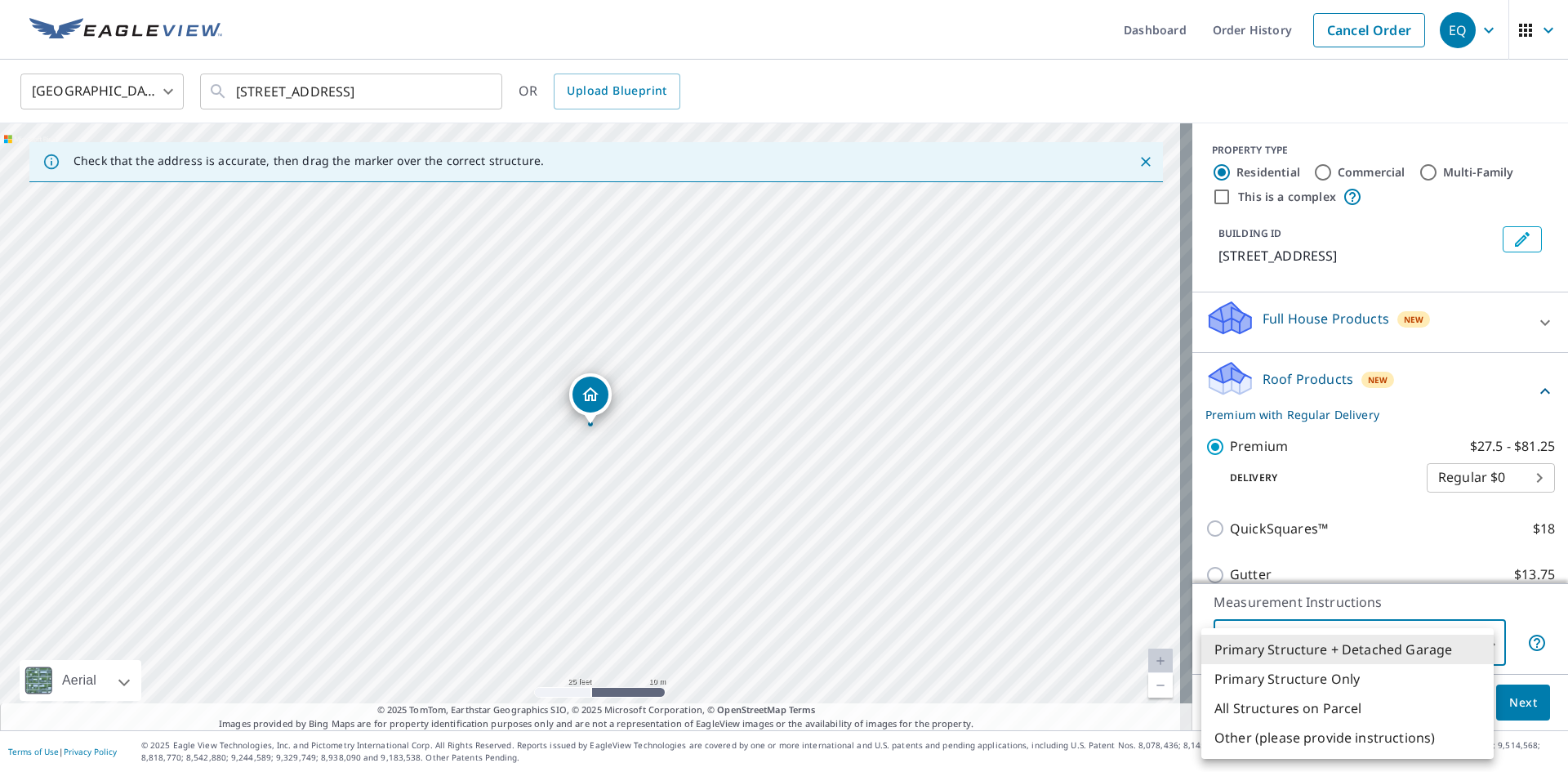
click at [1433, 655] on body "EQ EQ Dashboard Order History Cancel Order EQ [GEOGRAPHIC_DATA] [GEOGRAPHIC_DAT…" at bounding box center [784, 386] width 1568 height 772
click at [1391, 680] on li "Primary Structure Only" at bounding box center [1347, 678] width 292 height 30
type input "2"
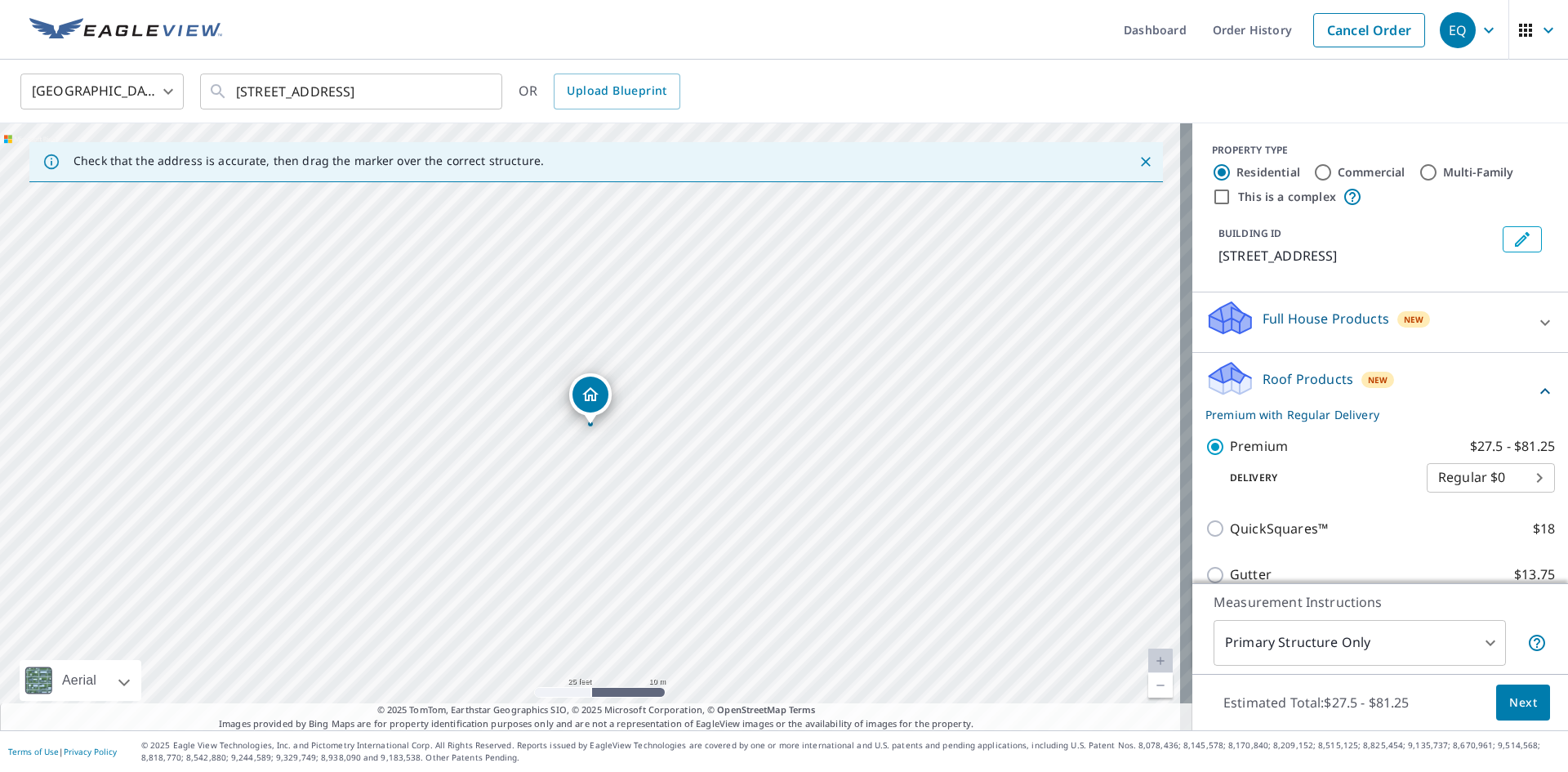
click at [1479, 692] on div "Estimated Total: $27.5 - $81.25 Next" at bounding box center [1381, 701] width 376 height 57
click at [1509, 695] on span "Next" at bounding box center [1523, 702] width 28 height 21
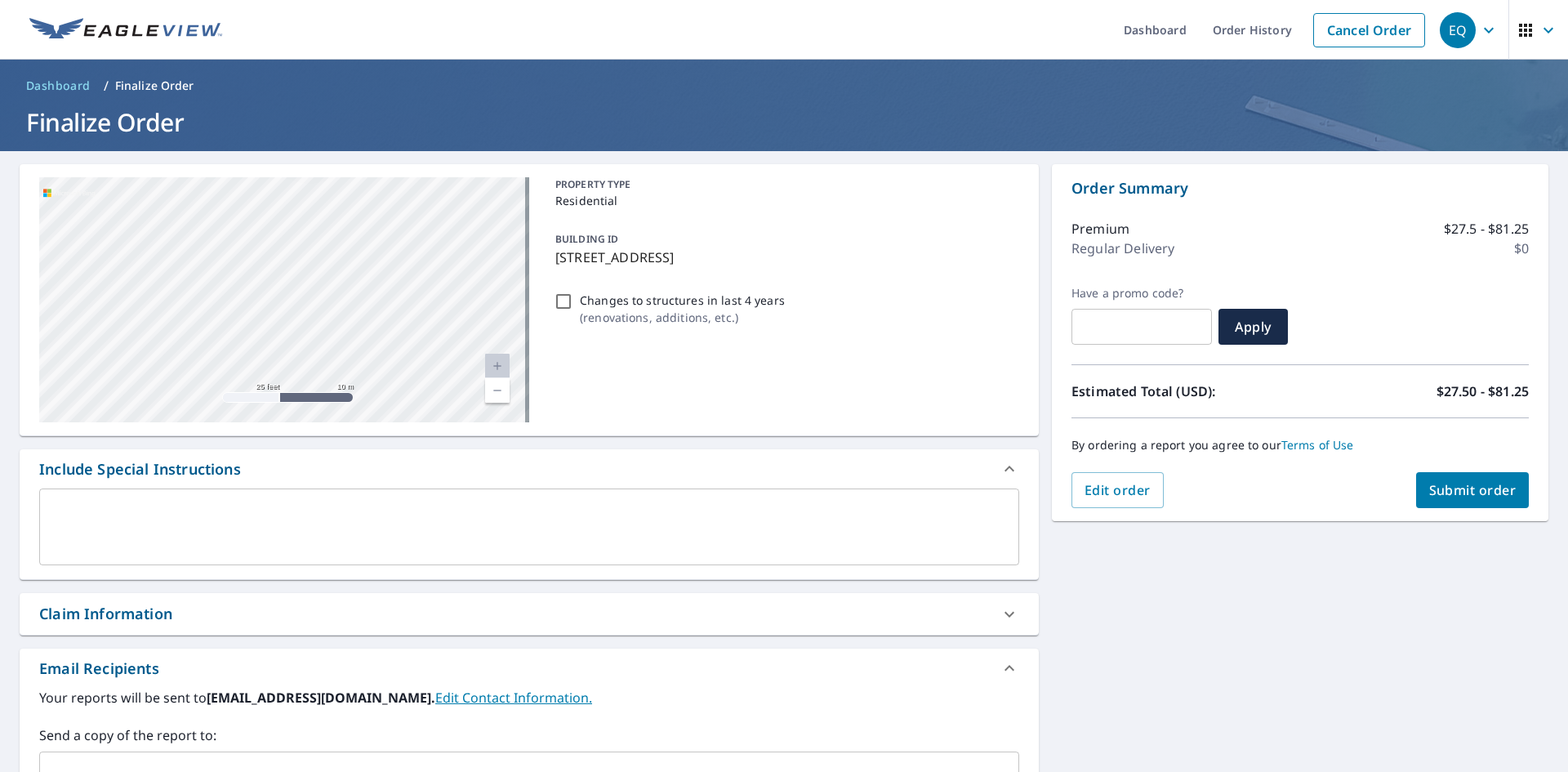
drag, startPoint x: 292, startPoint y: 292, endPoint x: 314, endPoint y: 398, distance: 108.3
click at [314, 398] on div "[STREET_ADDRESS]" at bounding box center [284, 299] width 490 height 245
drag, startPoint x: 290, startPoint y: 265, endPoint x: 298, endPoint y: 392, distance: 127.3
click at [291, 419] on div "[STREET_ADDRESS]" at bounding box center [284, 299] width 490 height 245
click at [1456, 488] on span "Submit order" at bounding box center [1473, 490] width 88 height 18
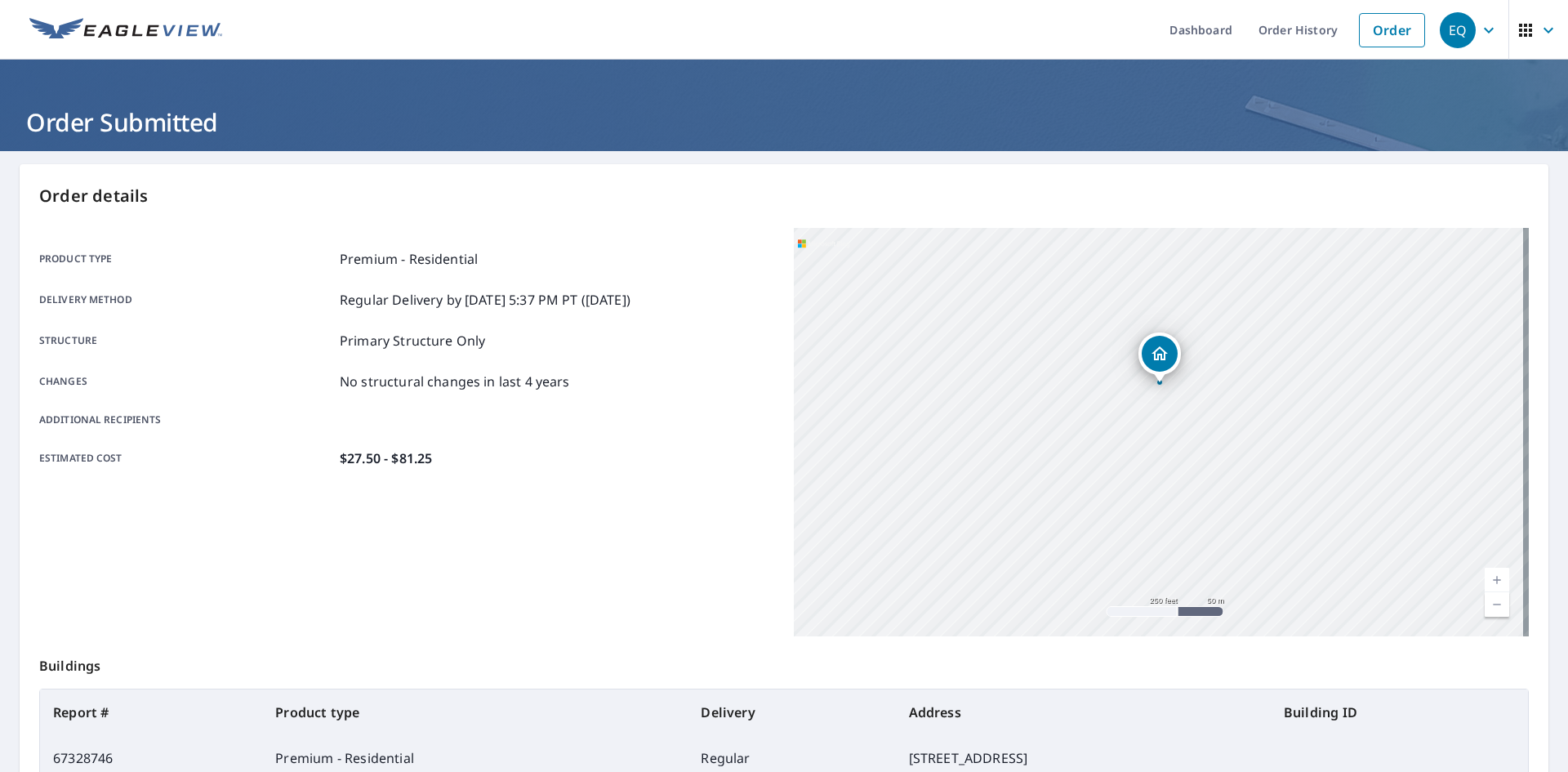
drag, startPoint x: 1296, startPoint y: 383, endPoint x: 1297, endPoint y: 333, distance: 50.0
click at [1297, 333] on div "[STREET_ADDRESS]" at bounding box center [1161, 432] width 735 height 409
drag, startPoint x: 1292, startPoint y: 328, endPoint x: 1285, endPoint y: 389, distance: 61.4
click at [1285, 389] on div "[STREET_ADDRESS]" at bounding box center [1161, 432] width 735 height 409
click at [467, 449] on div "Estimated cost $27.50 - $81.25" at bounding box center [406, 458] width 735 height 20
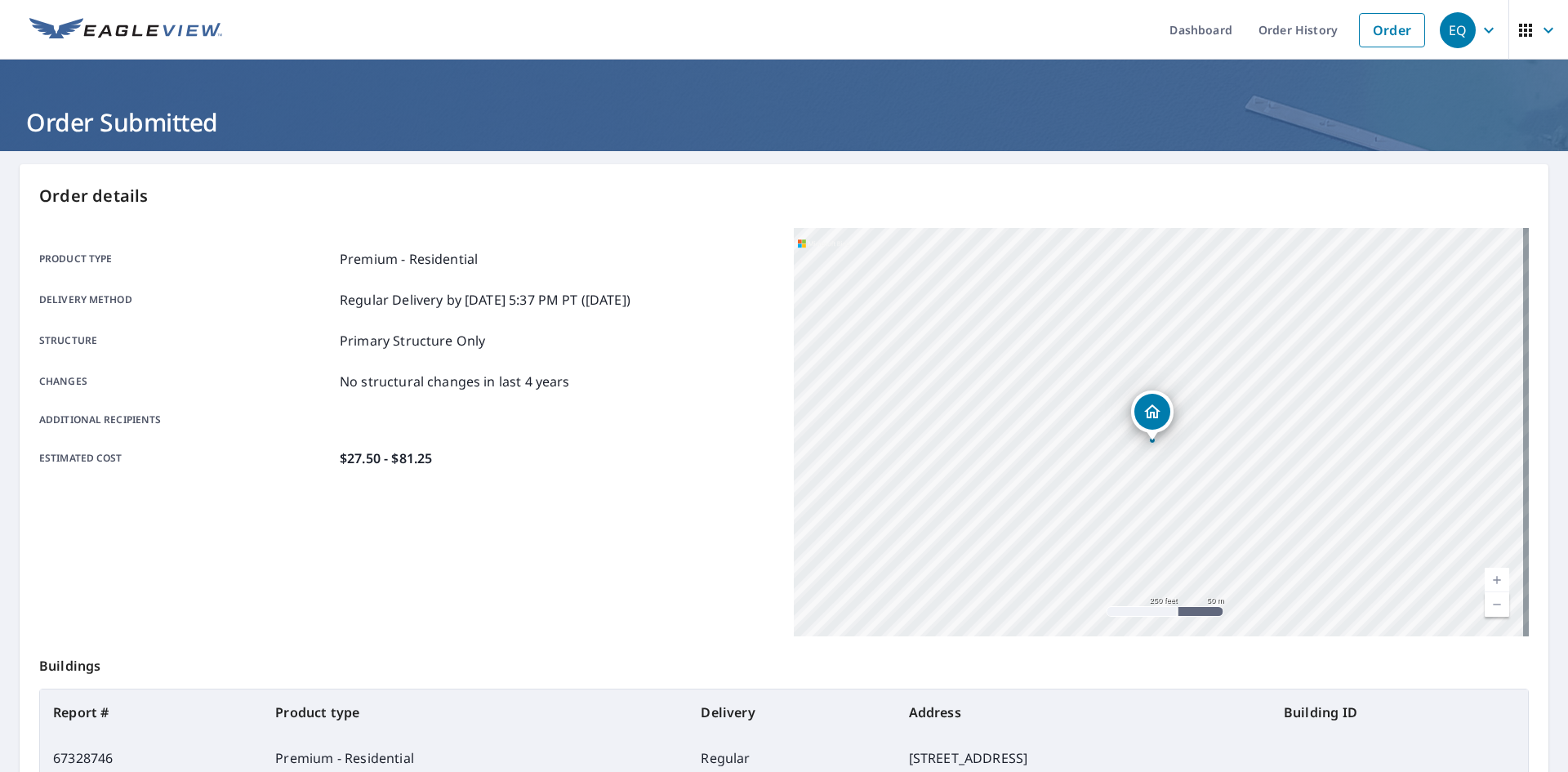
click at [638, 232] on div "Product type Premium - Residential Delivery method Regular Delivery by [DATE] 5…" at bounding box center [406, 358] width 735 height 261
drag, startPoint x: 1110, startPoint y: 427, endPoint x: 1218, endPoint y: 349, distance: 133.2
click at [1218, 349] on div "[STREET_ADDRESS]" at bounding box center [1161, 432] width 735 height 409
drag, startPoint x: 970, startPoint y: 356, endPoint x: 977, endPoint y: 379, distance: 24.0
click at [977, 379] on div "[STREET_ADDRESS]" at bounding box center [1161, 432] width 735 height 409
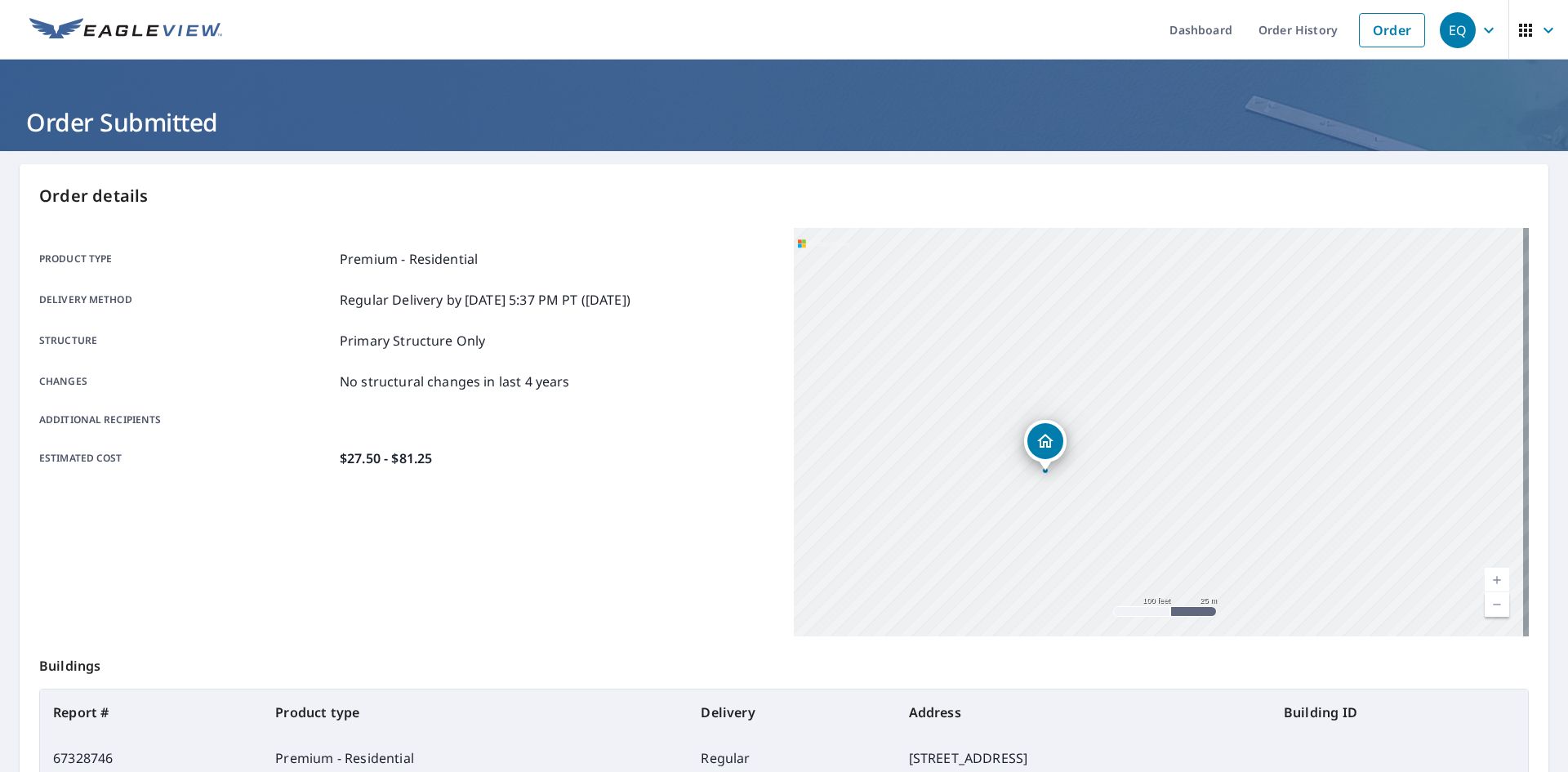
drag, startPoint x: 1030, startPoint y: 386, endPoint x: 1029, endPoint y: 329, distance: 57.0
click at [1029, 329] on div "[STREET_ADDRESS]" at bounding box center [1161, 432] width 735 height 409
drag, startPoint x: 1080, startPoint y: 398, endPoint x: 1075, endPoint y: 295, distance: 103.1
click at [1075, 295] on div "[STREET_ADDRESS]" at bounding box center [1161, 432] width 735 height 409
drag, startPoint x: 1096, startPoint y: 395, endPoint x: 1095, endPoint y: 296, distance: 99.0
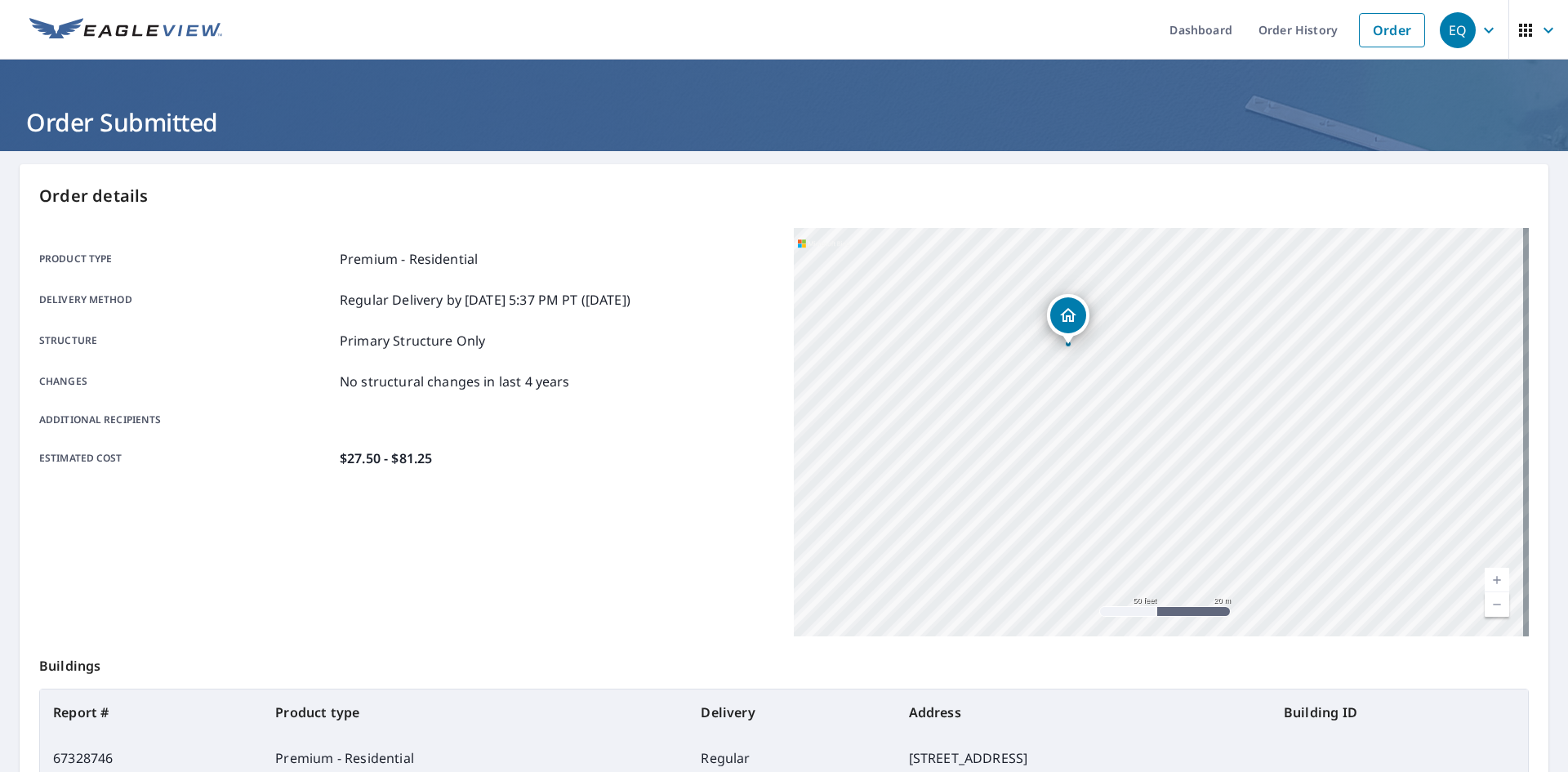
click at [1095, 297] on div "[STREET_ADDRESS]" at bounding box center [1161, 432] width 735 height 409
drag, startPoint x: 1155, startPoint y: 384, endPoint x: 1154, endPoint y: 352, distance: 32.0
click at [1154, 352] on div "[STREET_ADDRESS]" at bounding box center [1161, 432] width 735 height 409
click at [557, 146] on header "Order Submitted" at bounding box center [784, 105] width 1568 height 91
